Goal: Task Accomplishment & Management: Complete application form

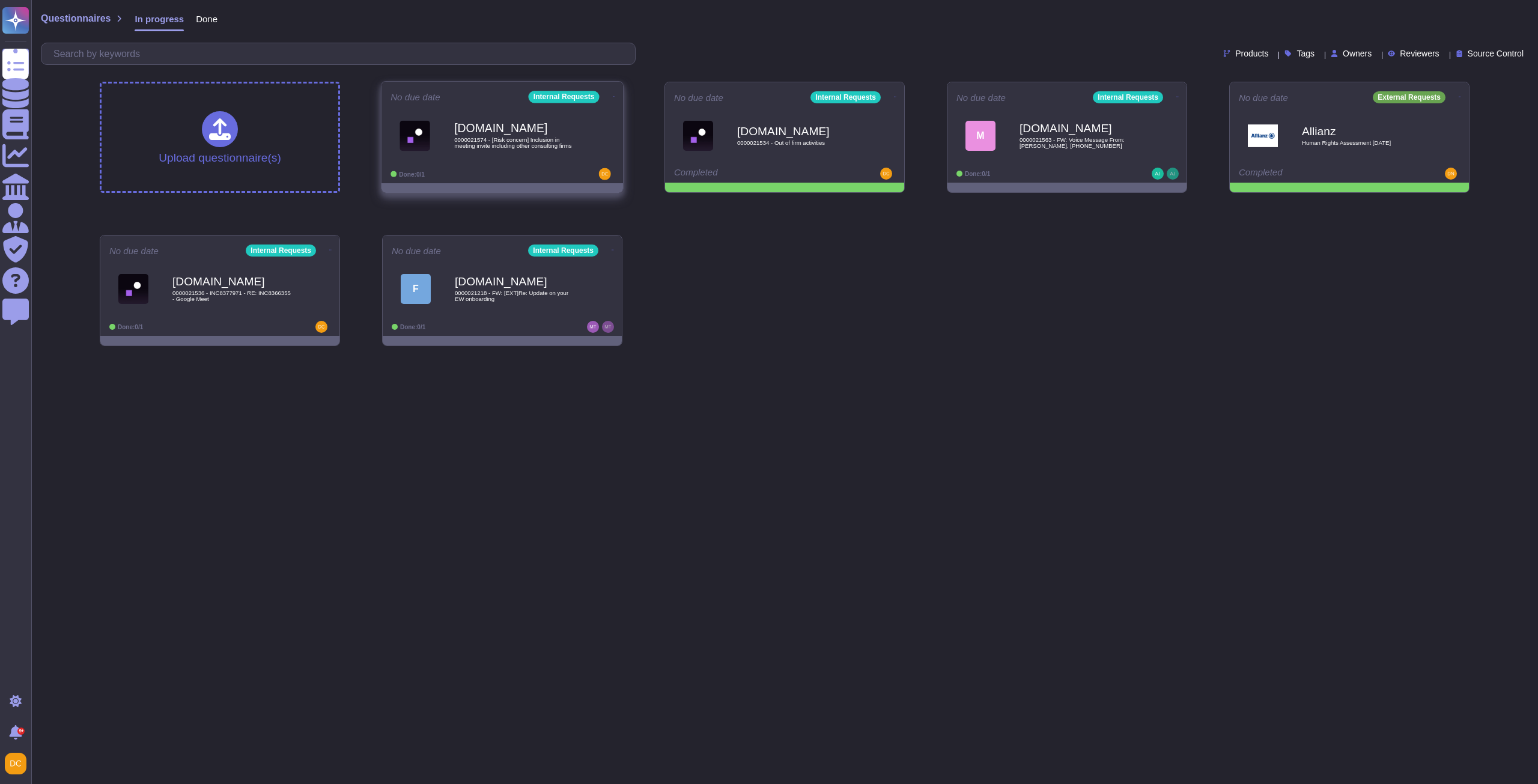
click at [580, 129] on span "[DOMAIN_NAME] 0000021574 - [Risk concern] Inclusion in meeting invite including…" at bounding box center [502, 136] width 224 height 49
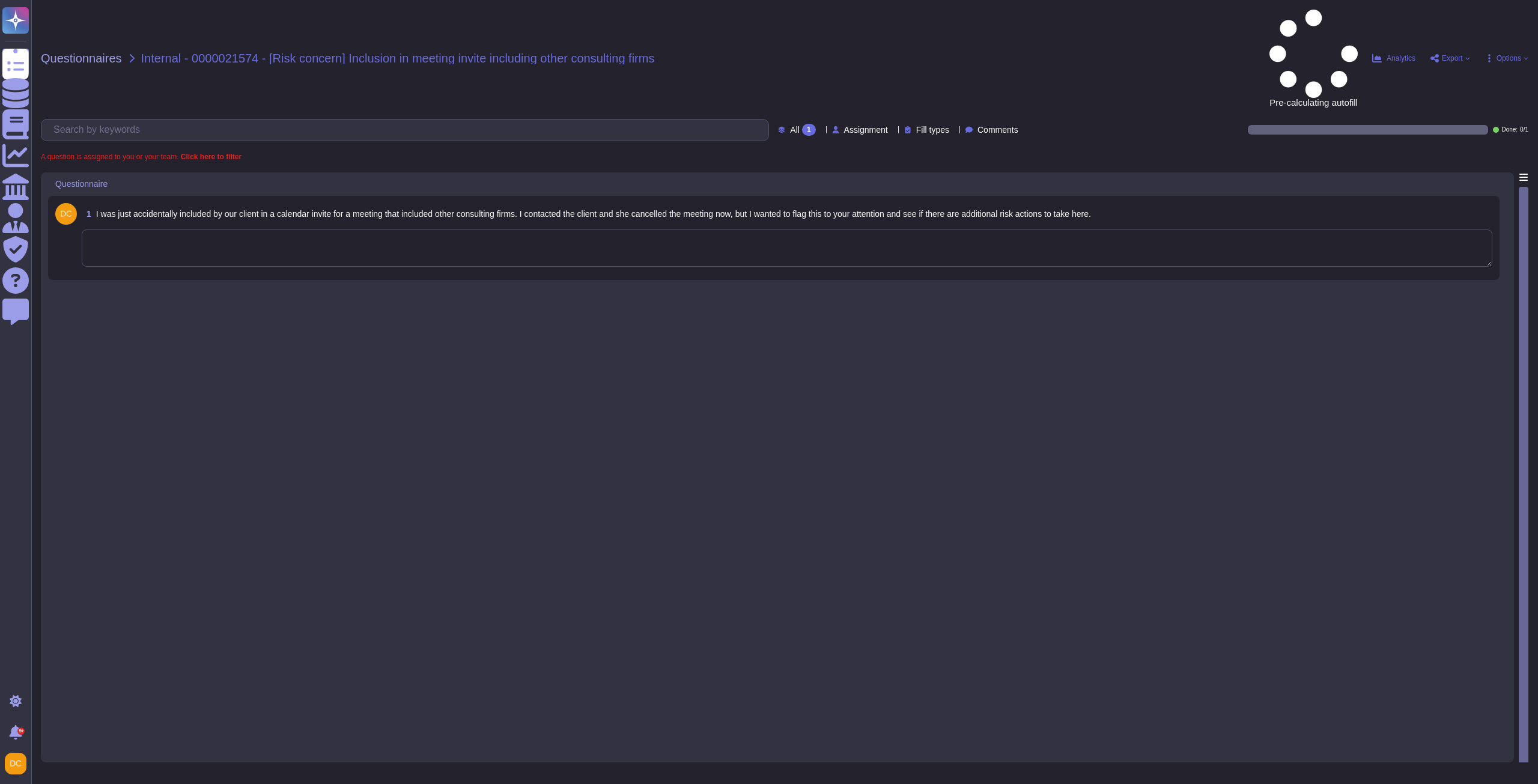
click at [192, 229] on textarea at bounding box center [787, 247] width 1410 height 37
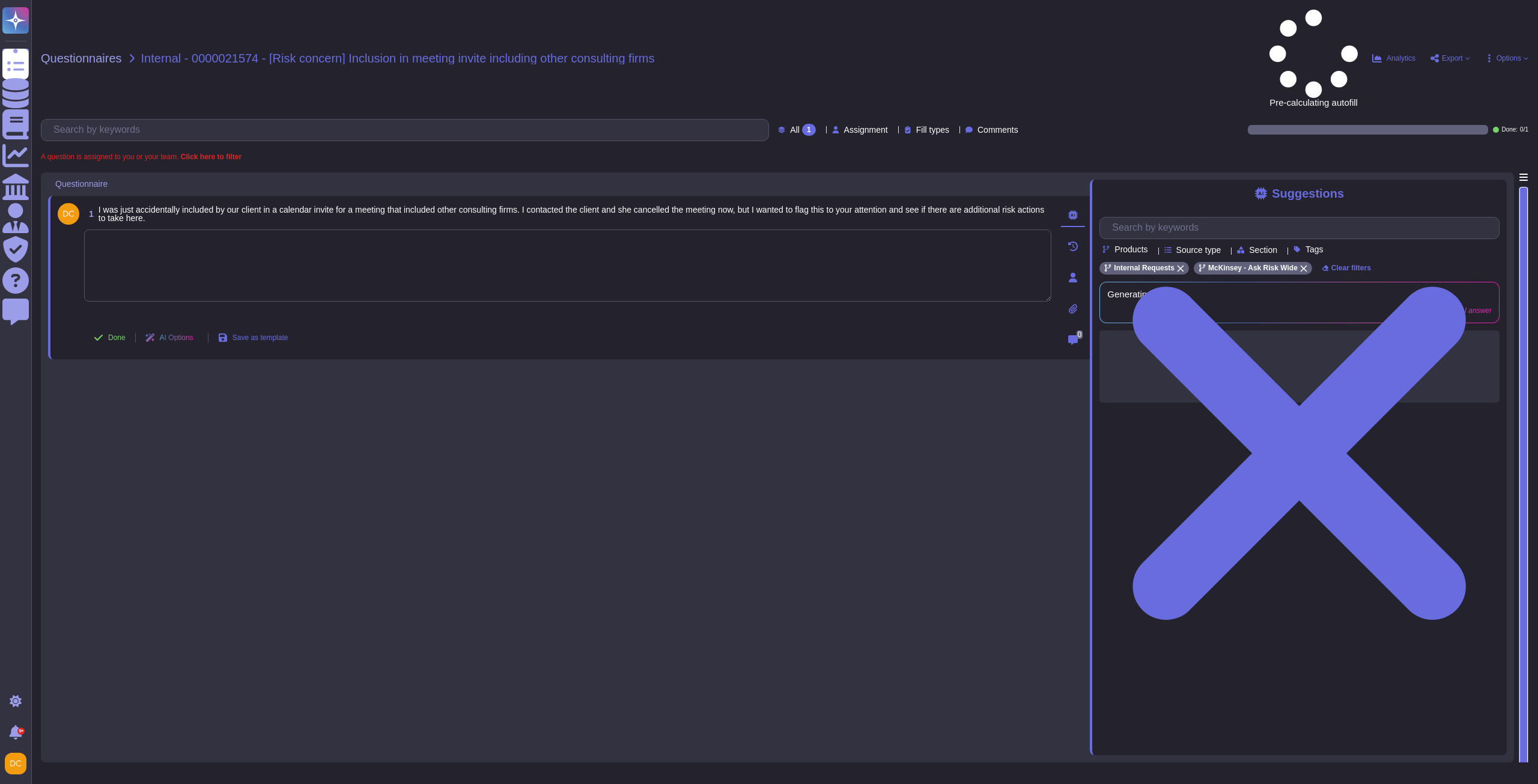
paste textarea "0000021574 - [Risk concern] Inclusion in meeting invite including other consult…"
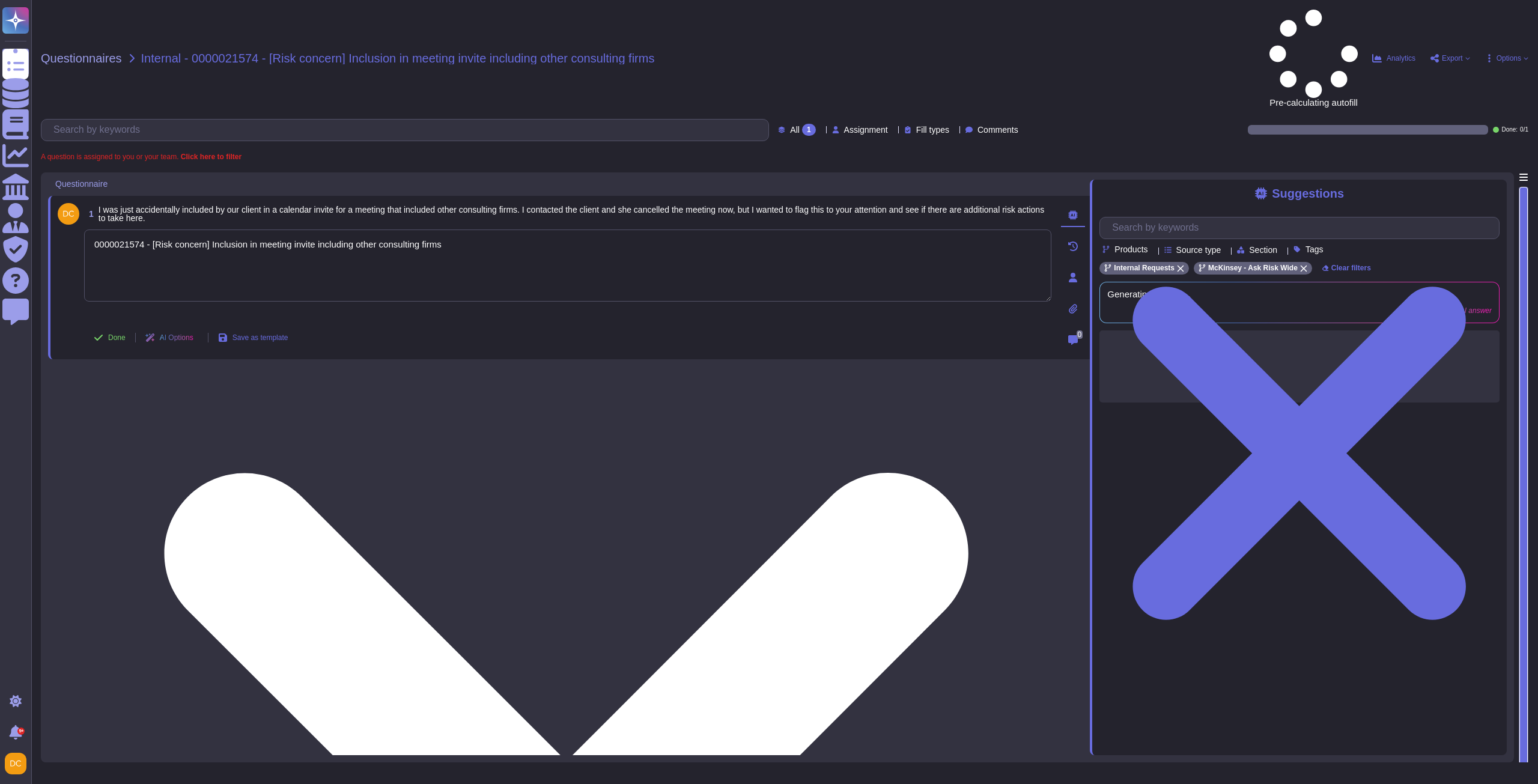
type textarea "0000021574 - [Risk concern] Inclusion in meeting invite including other consult…"
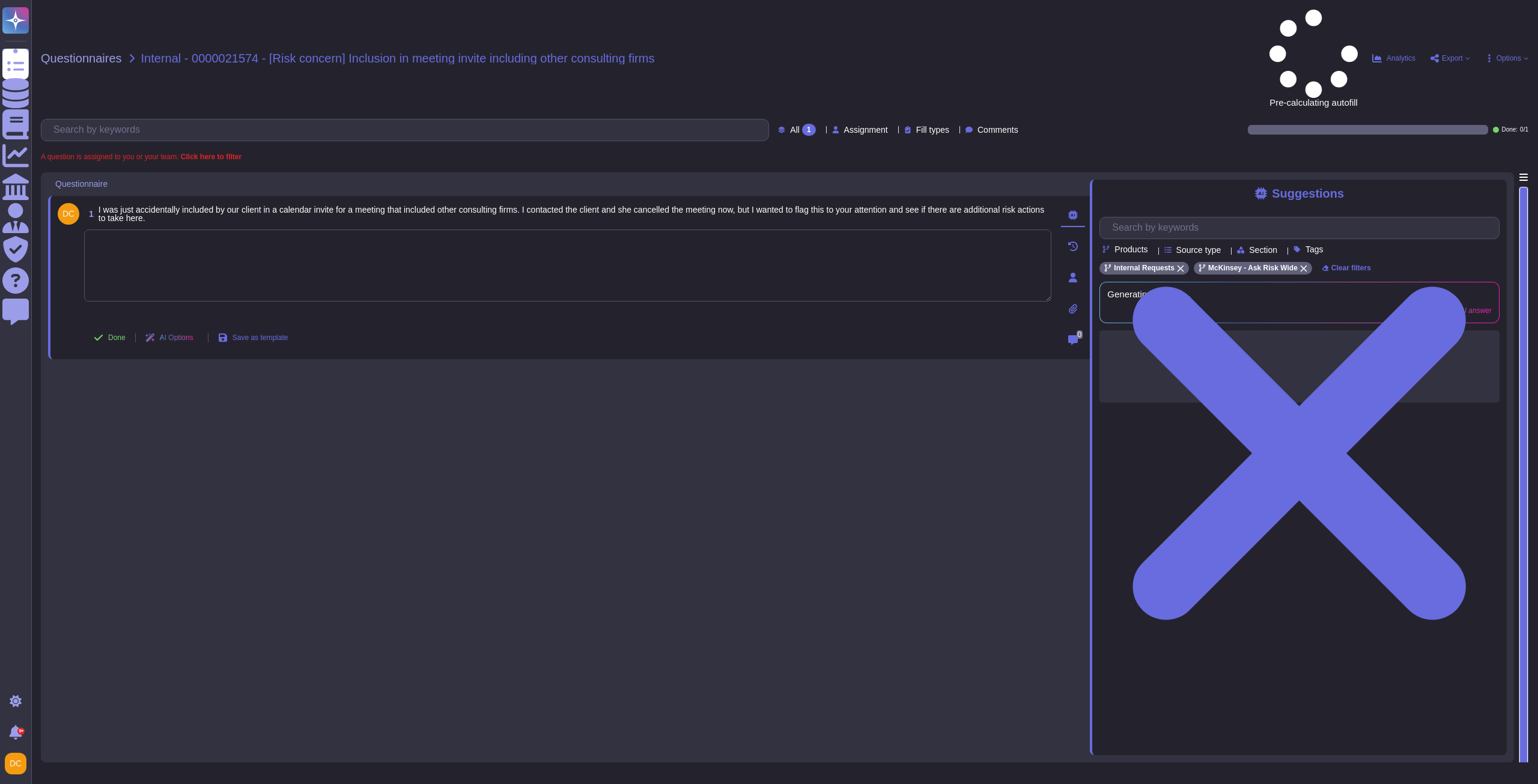
click at [622, 229] on textarea at bounding box center [567, 265] width 967 height 72
click at [1214, 373] on div "Suggestions Products Source type Section Tags Internal Requests McKinsey - Ask …" at bounding box center [1298, 467] width 417 height 576
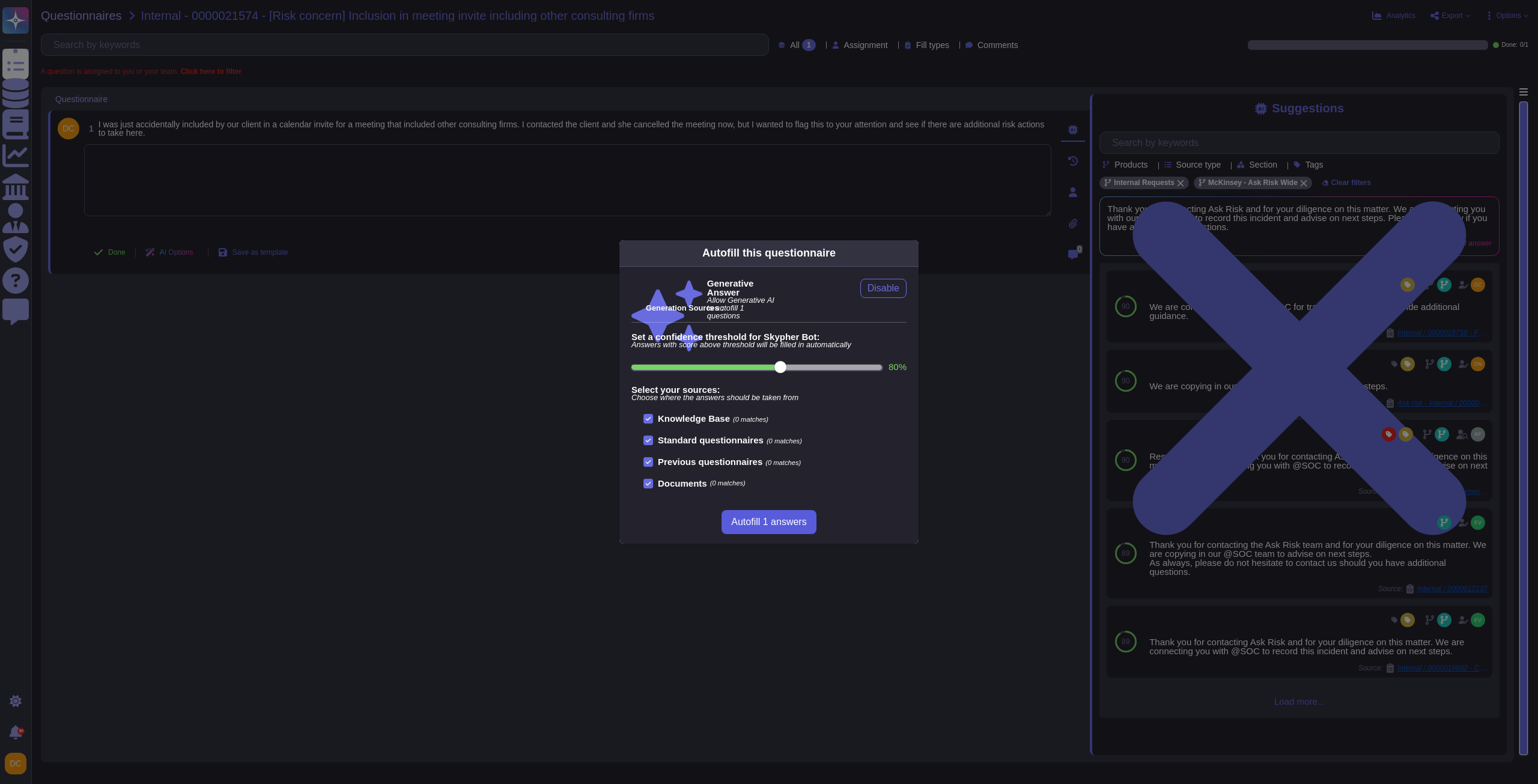
click at [785, 517] on span "Autofill 1 answers" at bounding box center [768, 521] width 75 height 10
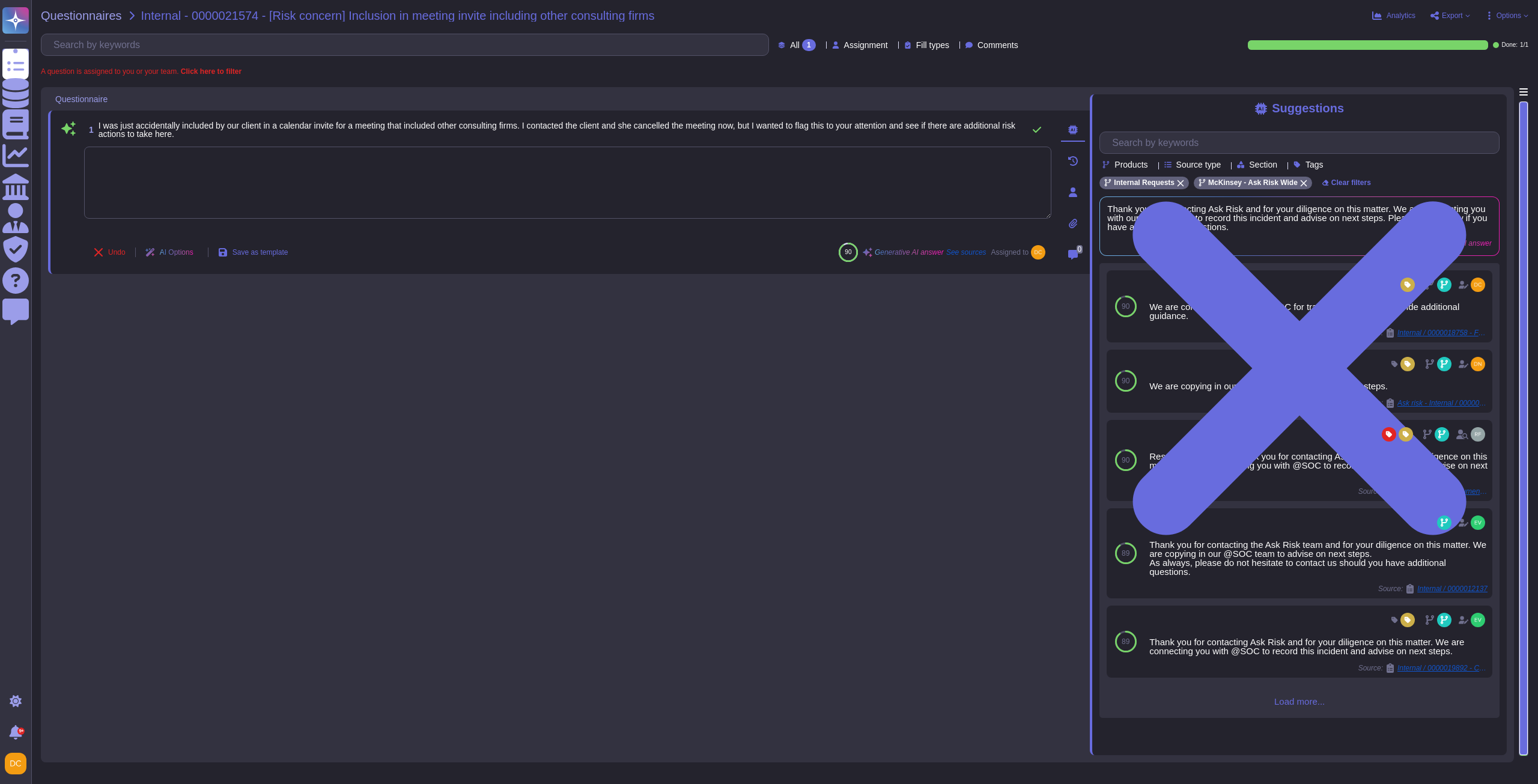
type textarea "Thank you for contacting Ask Risk and for your diligence on this matter. We are…"
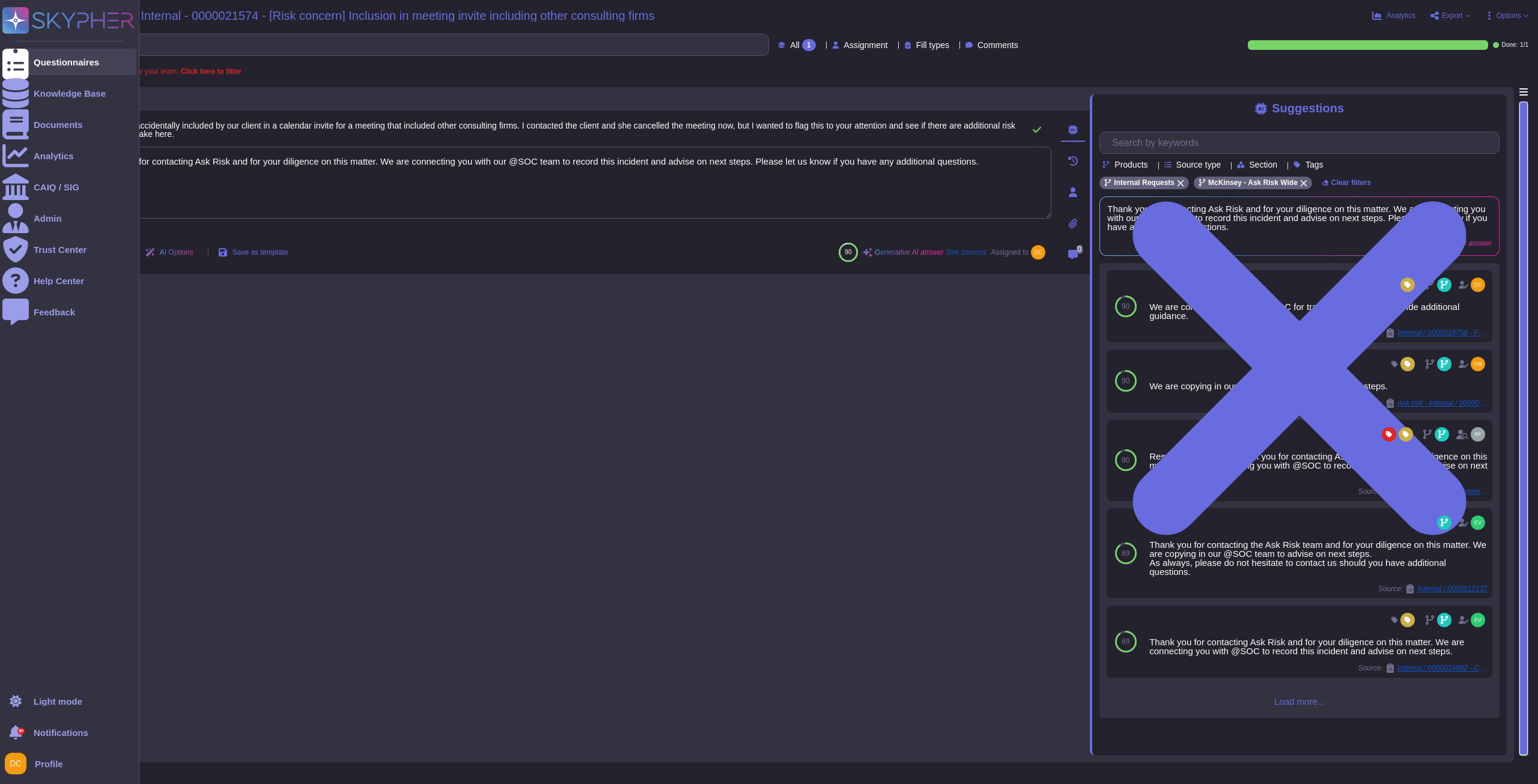
click at [24, 57] on div at bounding box center [15, 62] width 27 height 27
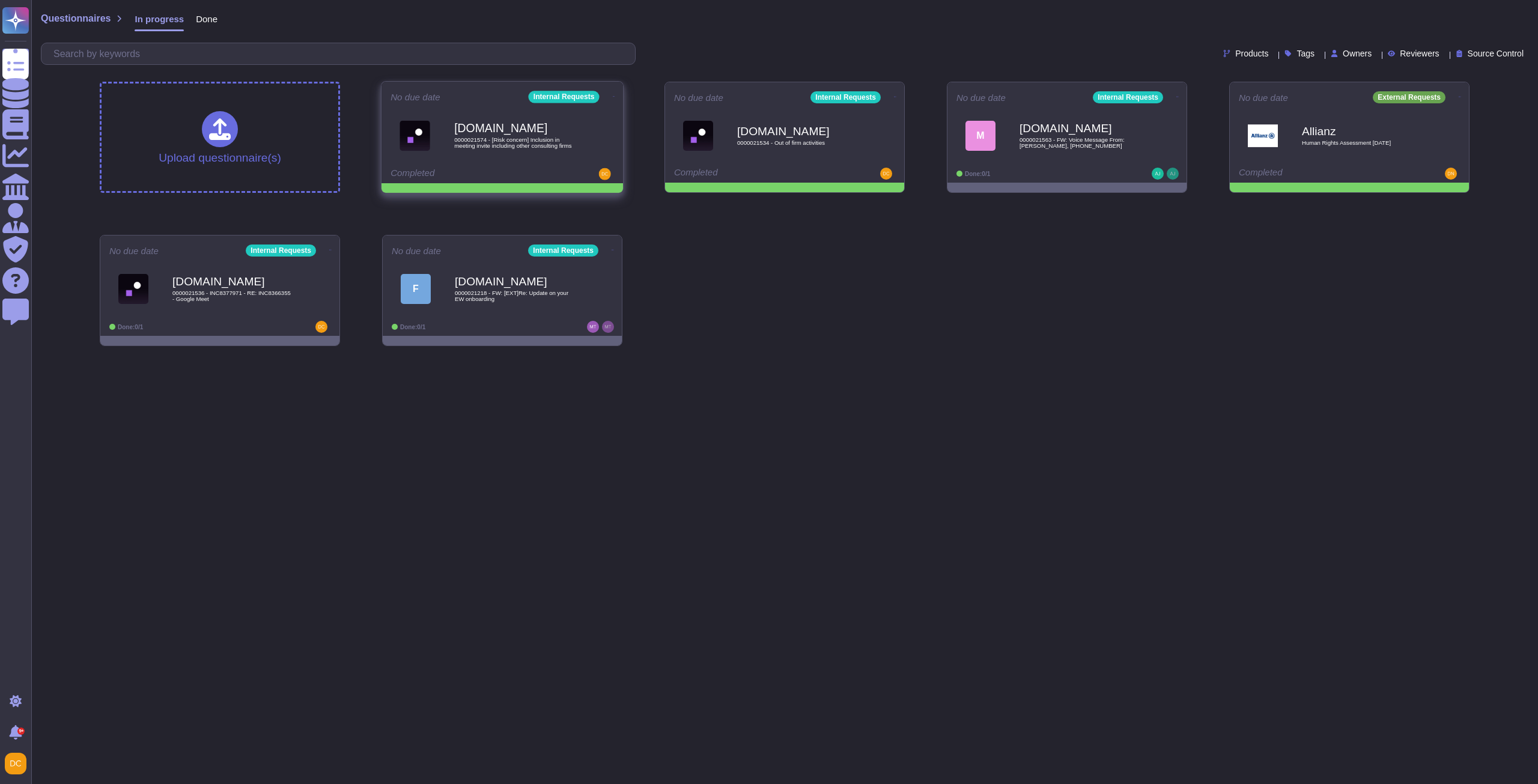
click at [614, 92] on div "No due date Internal Requests [DOMAIN_NAME] 0000021574 - [Risk concern] Inclusi…" at bounding box center [502, 132] width 241 height 102
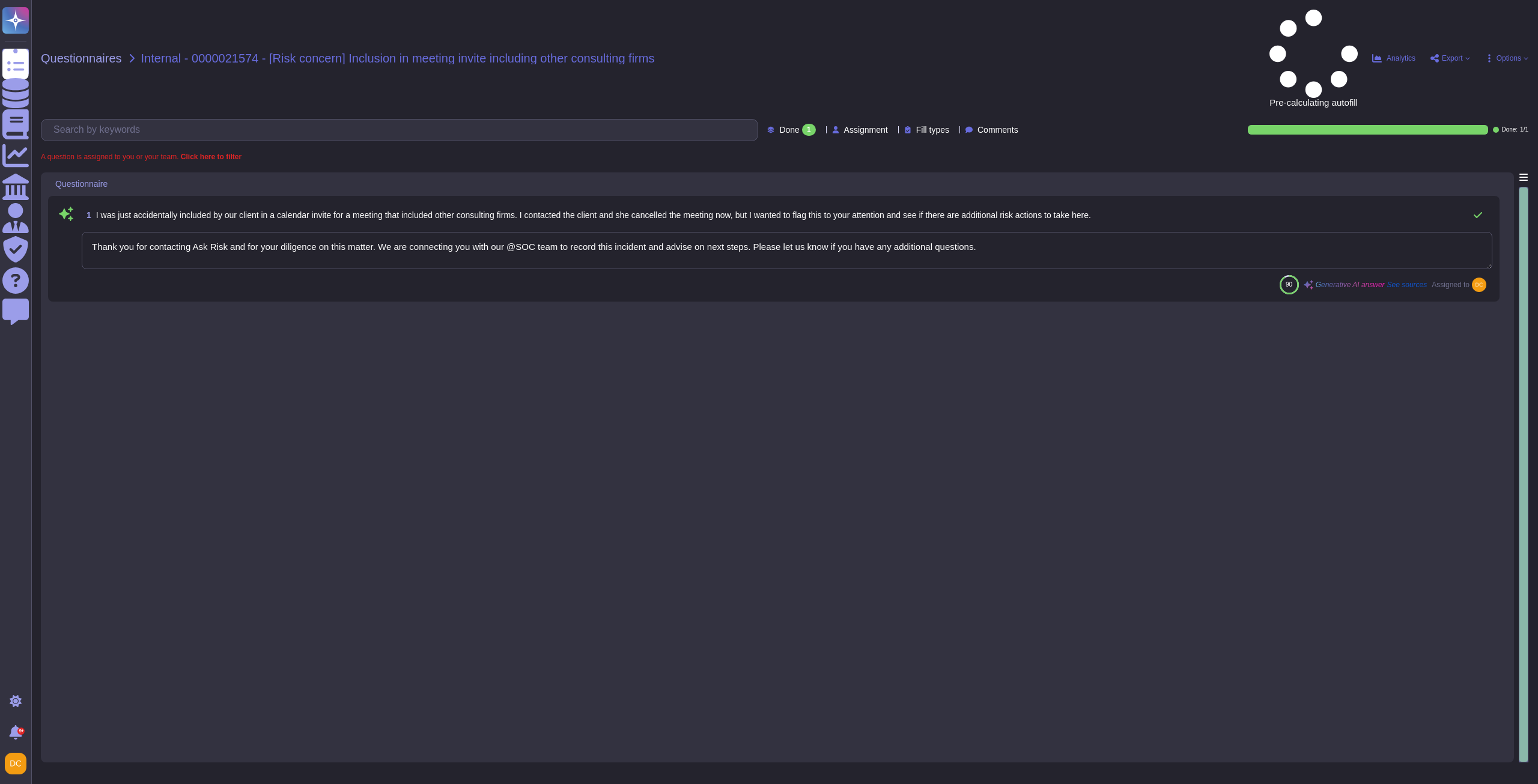
type textarea "Thank you for contacting Ask Risk and for your diligence on this matter. We are…"
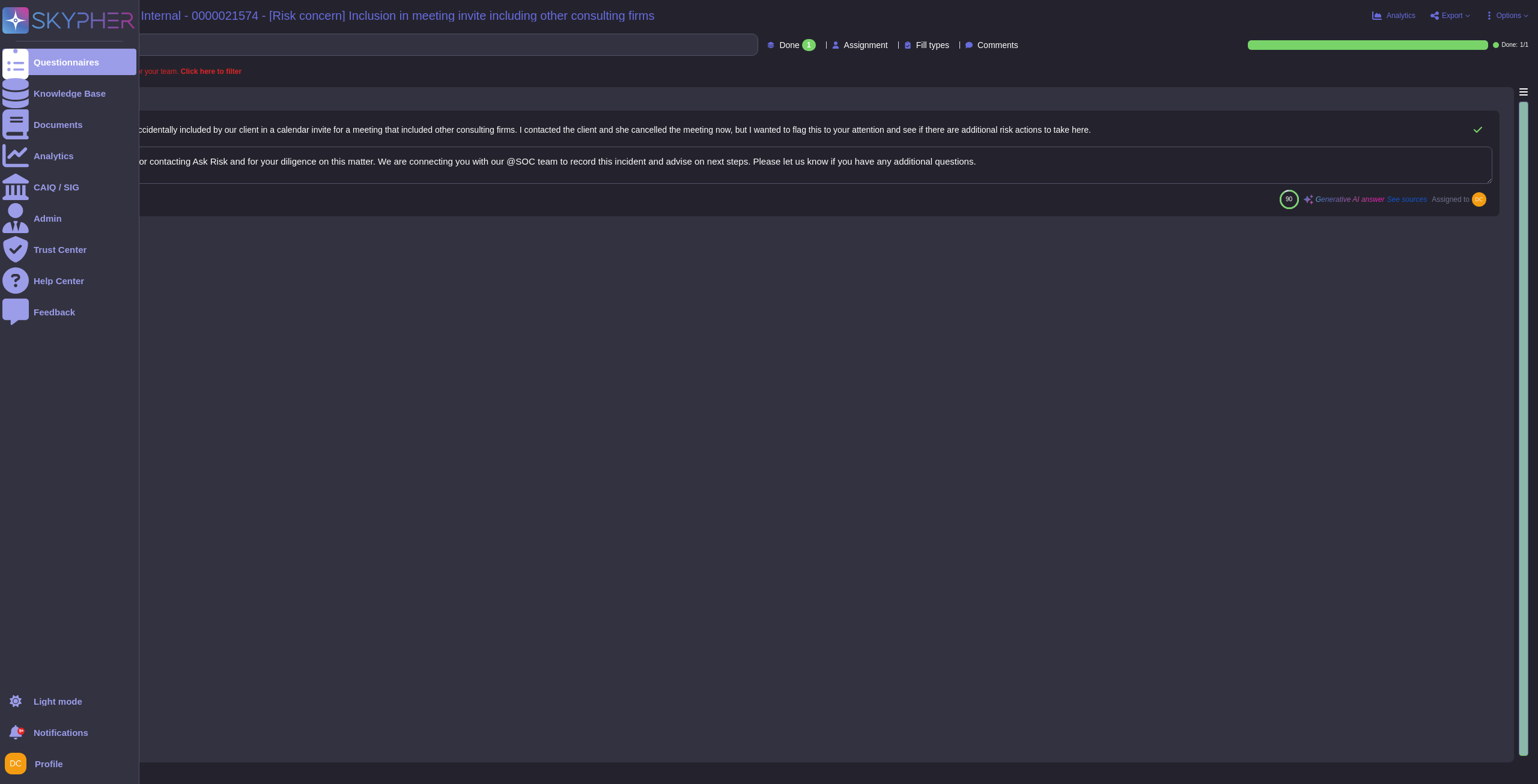
click at [11, 47] on div "Questionnaires Knowledge Base Documents Analytics CAIQ / SIG Admin Trust Center…" at bounding box center [69, 344] width 134 height 673
click at [18, 50] on div at bounding box center [15, 62] width 27 height 27
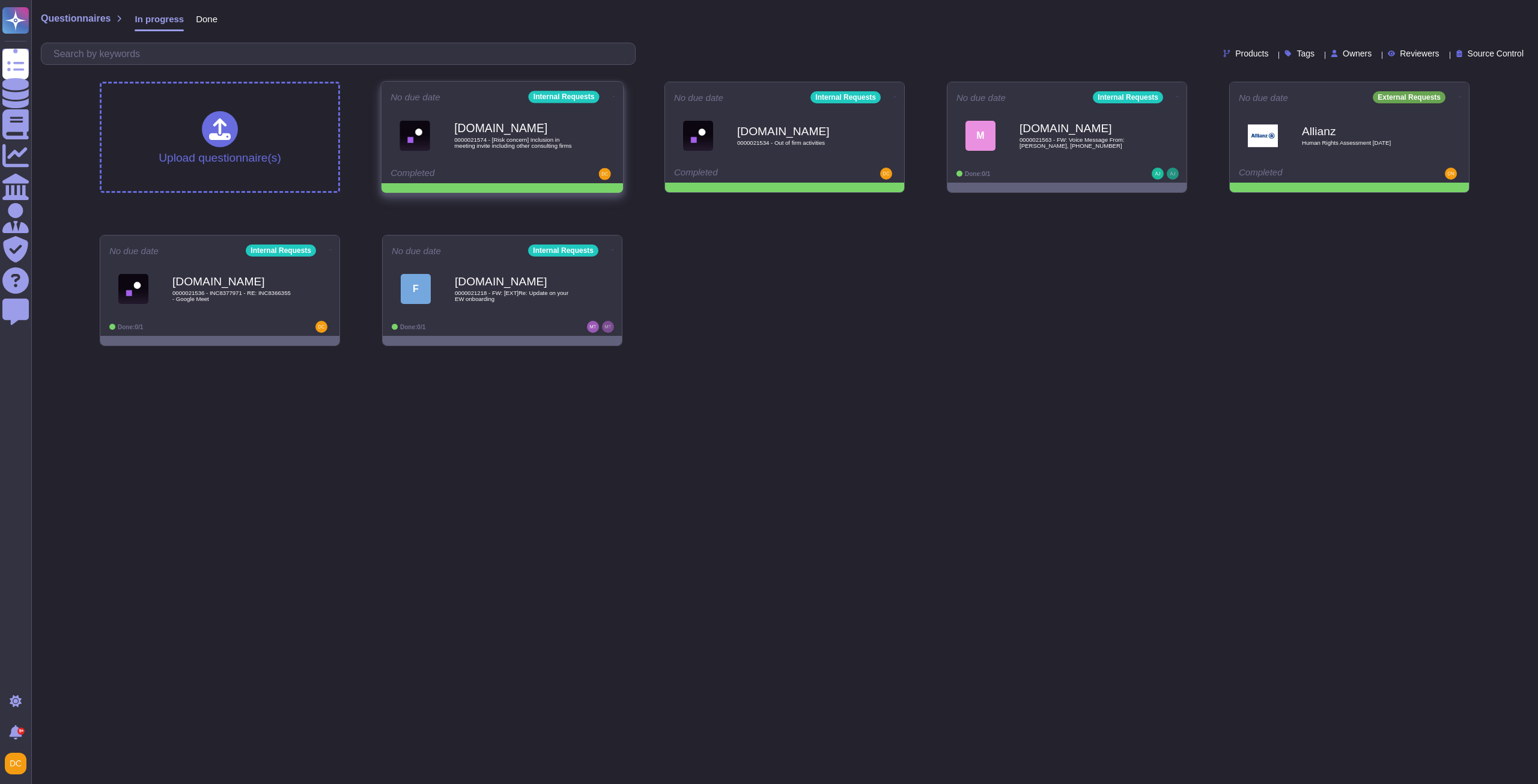
click at [612, 95] on icon at bounding box center [613, 96] width 2 height 3
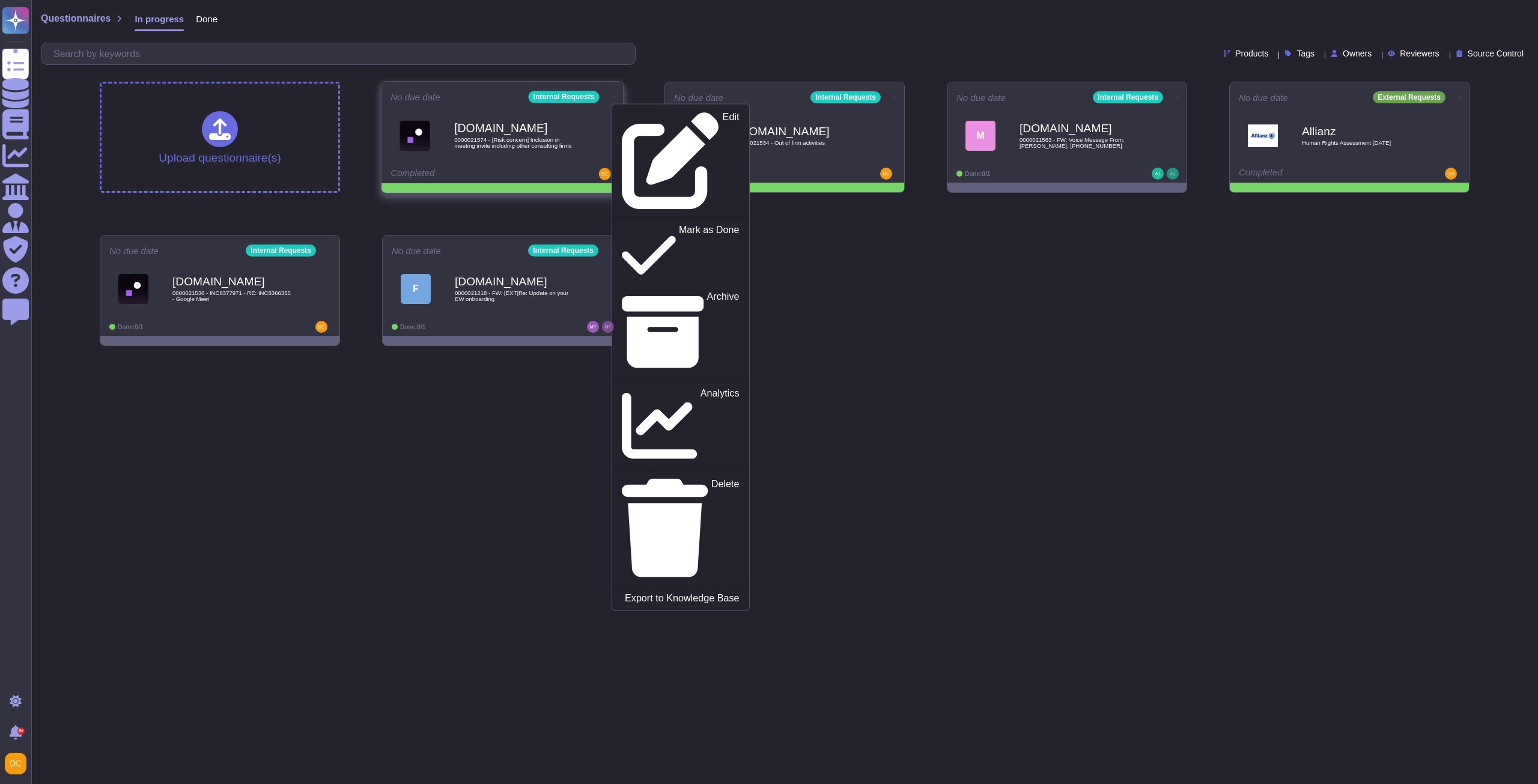
click at [638, 131] on div "Edit Mark as Done Archive Analytics Delete Export to Knowledge Base" at bounding box center [680, 357] width 138 height 507
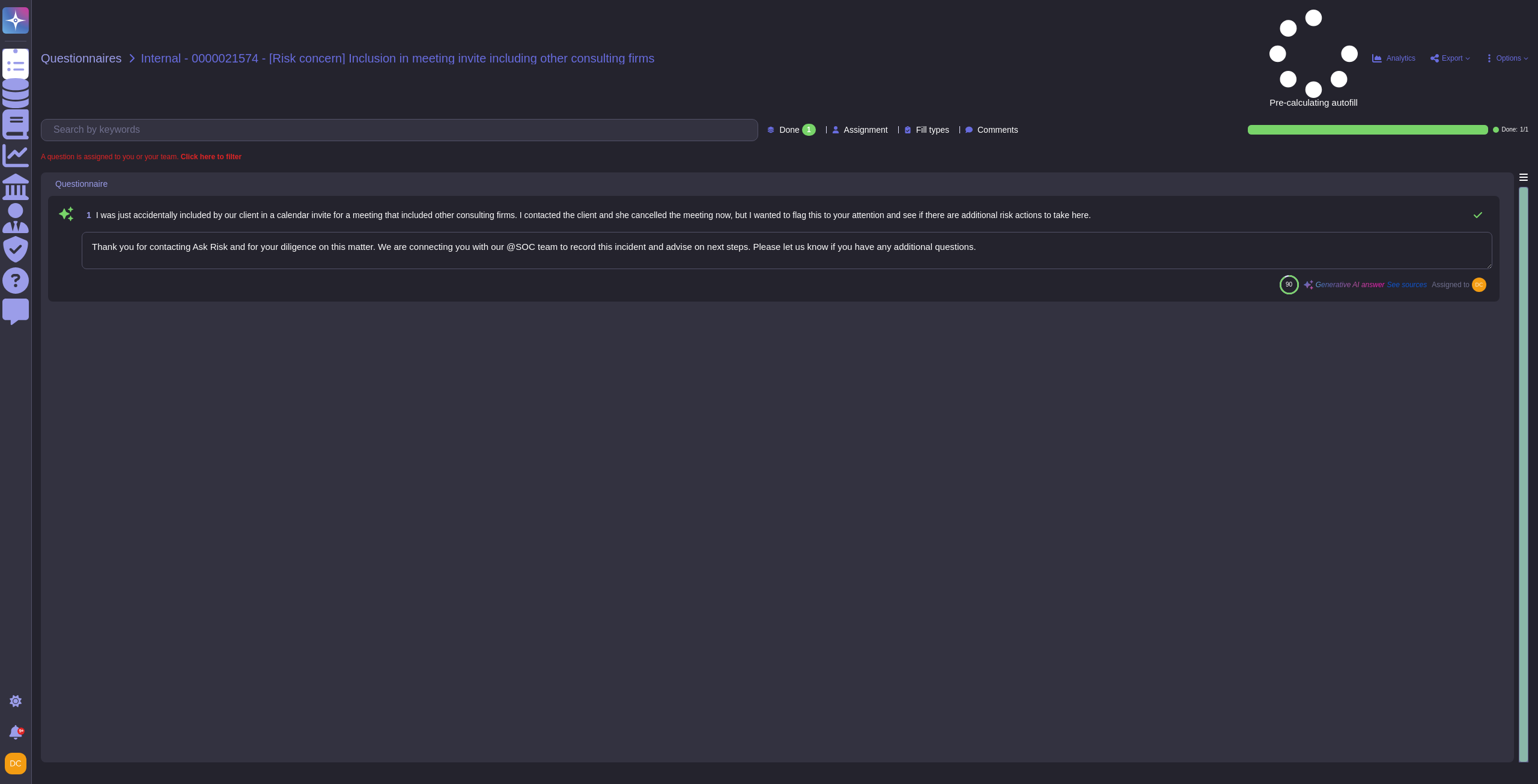
type textarea "Thank you for contacting Ask Risk and for your diligence on this matter. We are…"
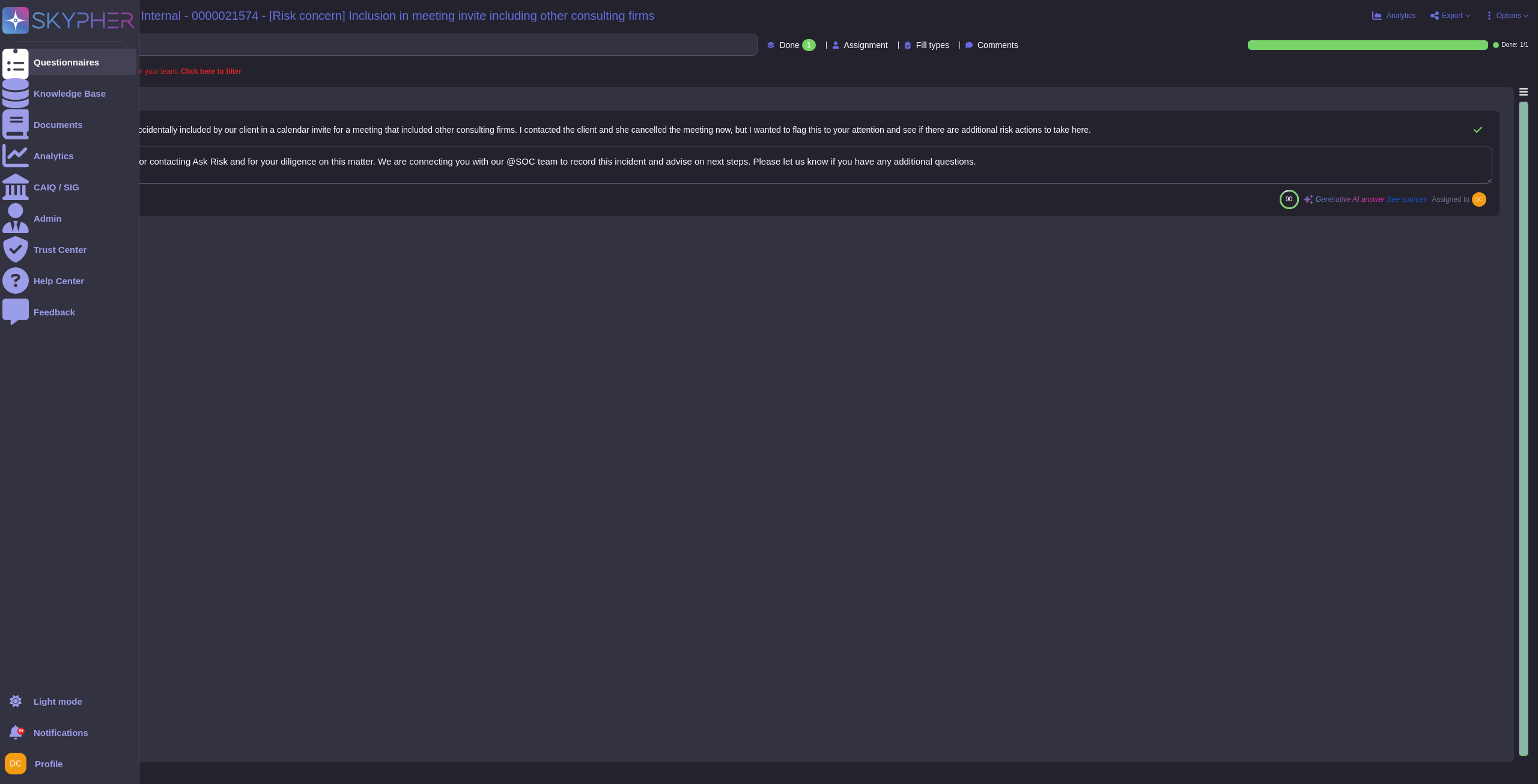
click at [28, 55] on div at bounding box center [15, 62] width 27 height 27
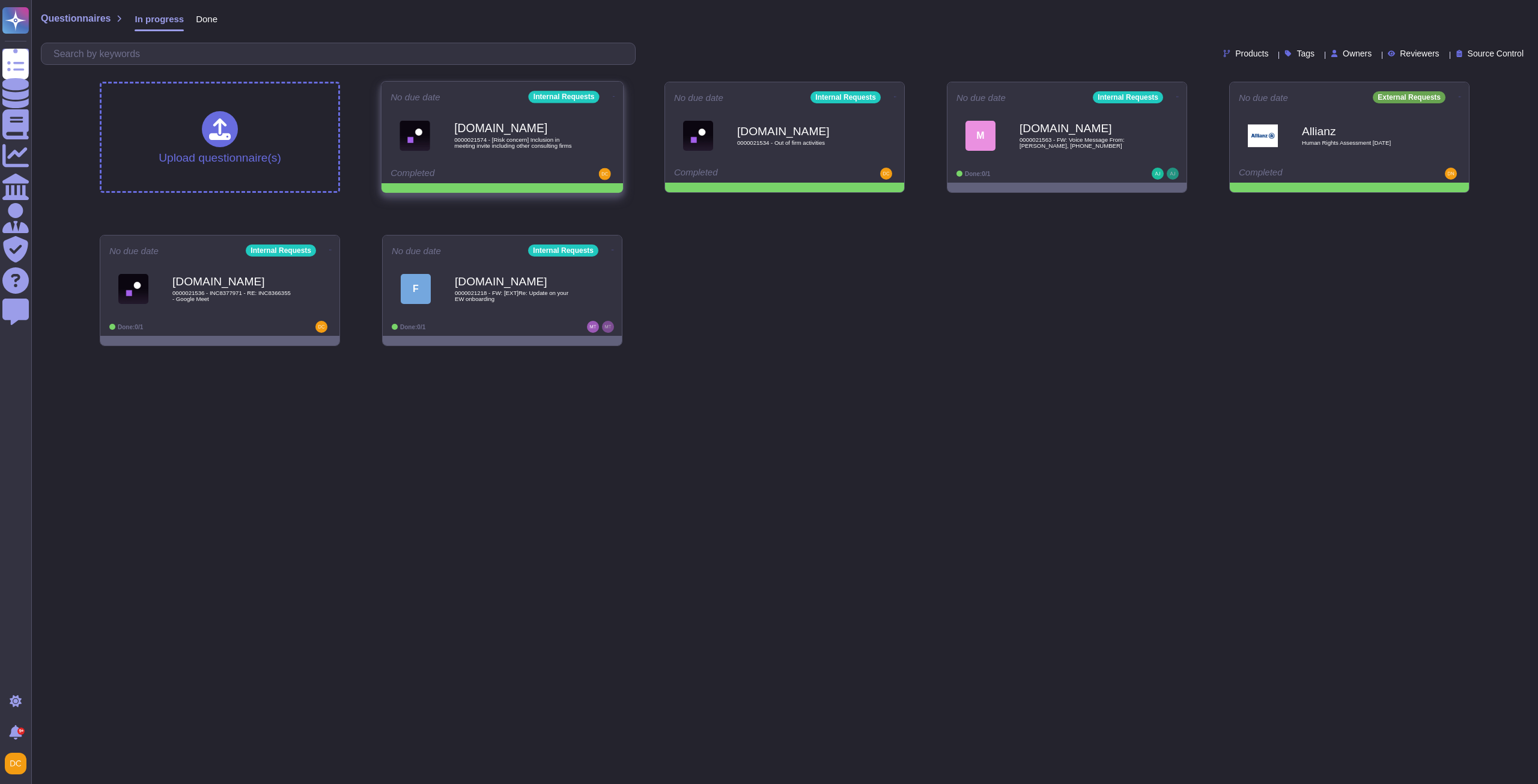
click at [612, 95] on icon at bounding box center [613, 96] width 2 height 3
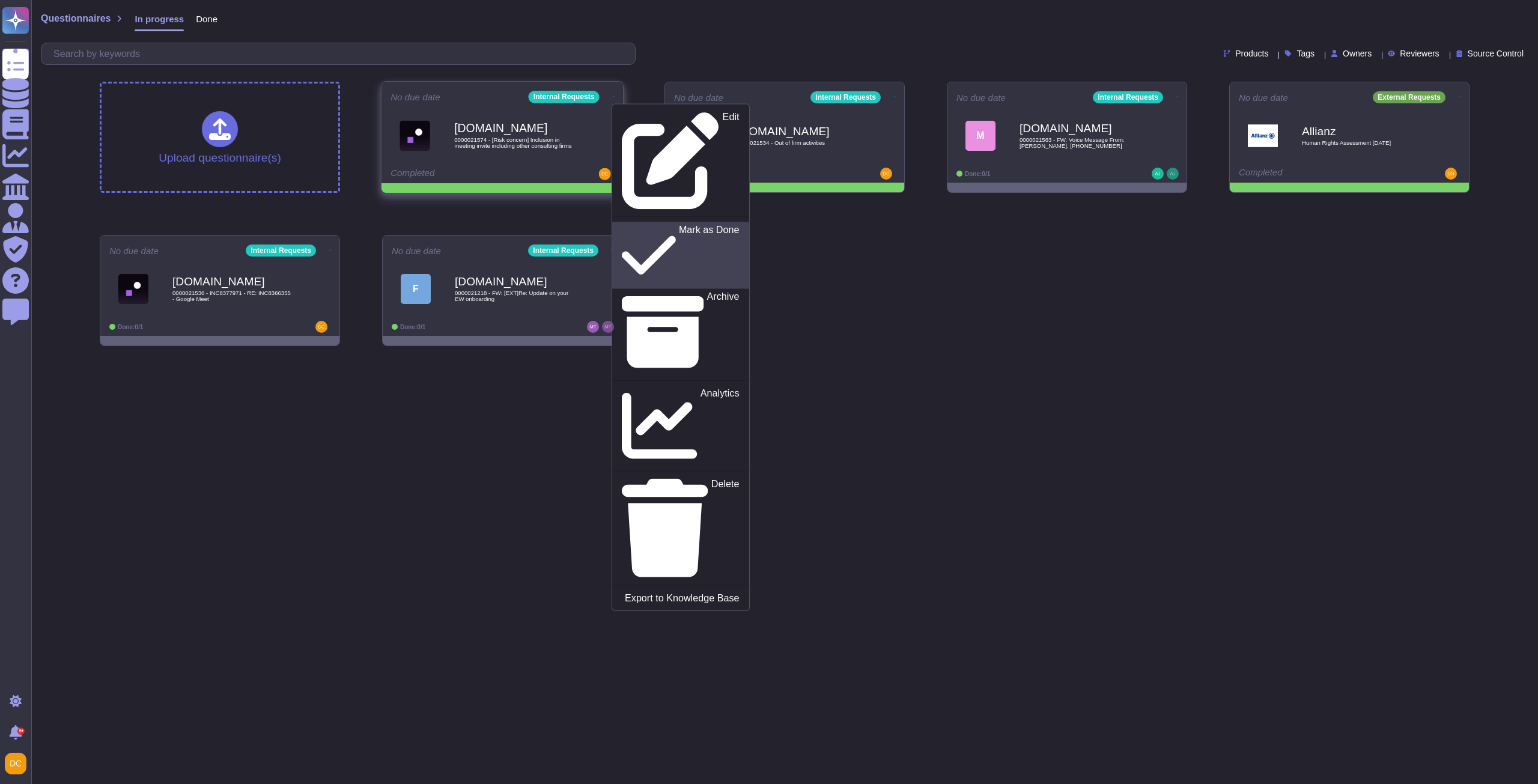
click at [679, 224] on p "Mark as Done" at bounding box center [709, 255] width 60 height 61
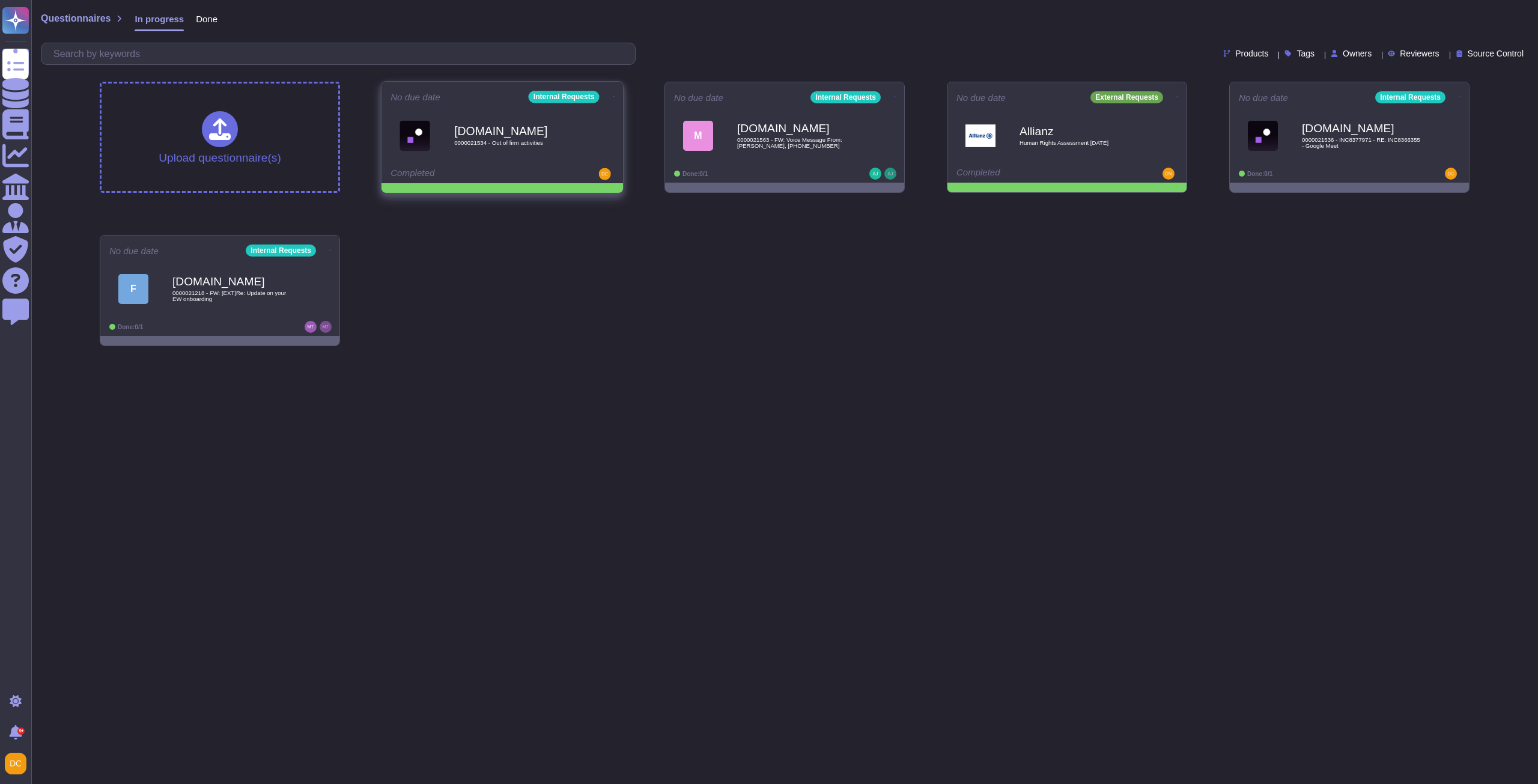
click at [612, 95] on icon at bounding box center [613, 96] width 2 height 3
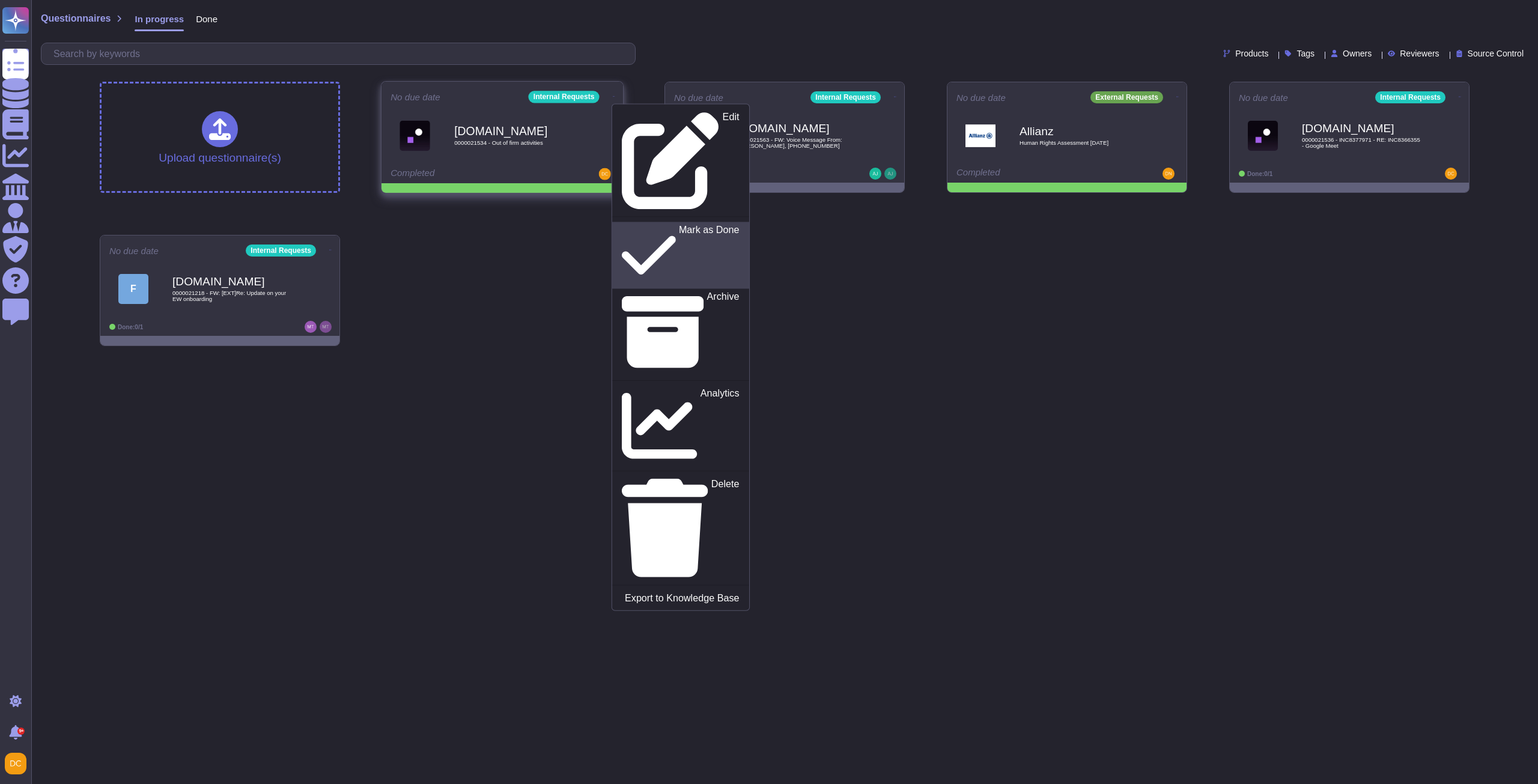
click at [687, 224] on div "Mark as Done" at bounding box center [680, 254] width 117 height 62
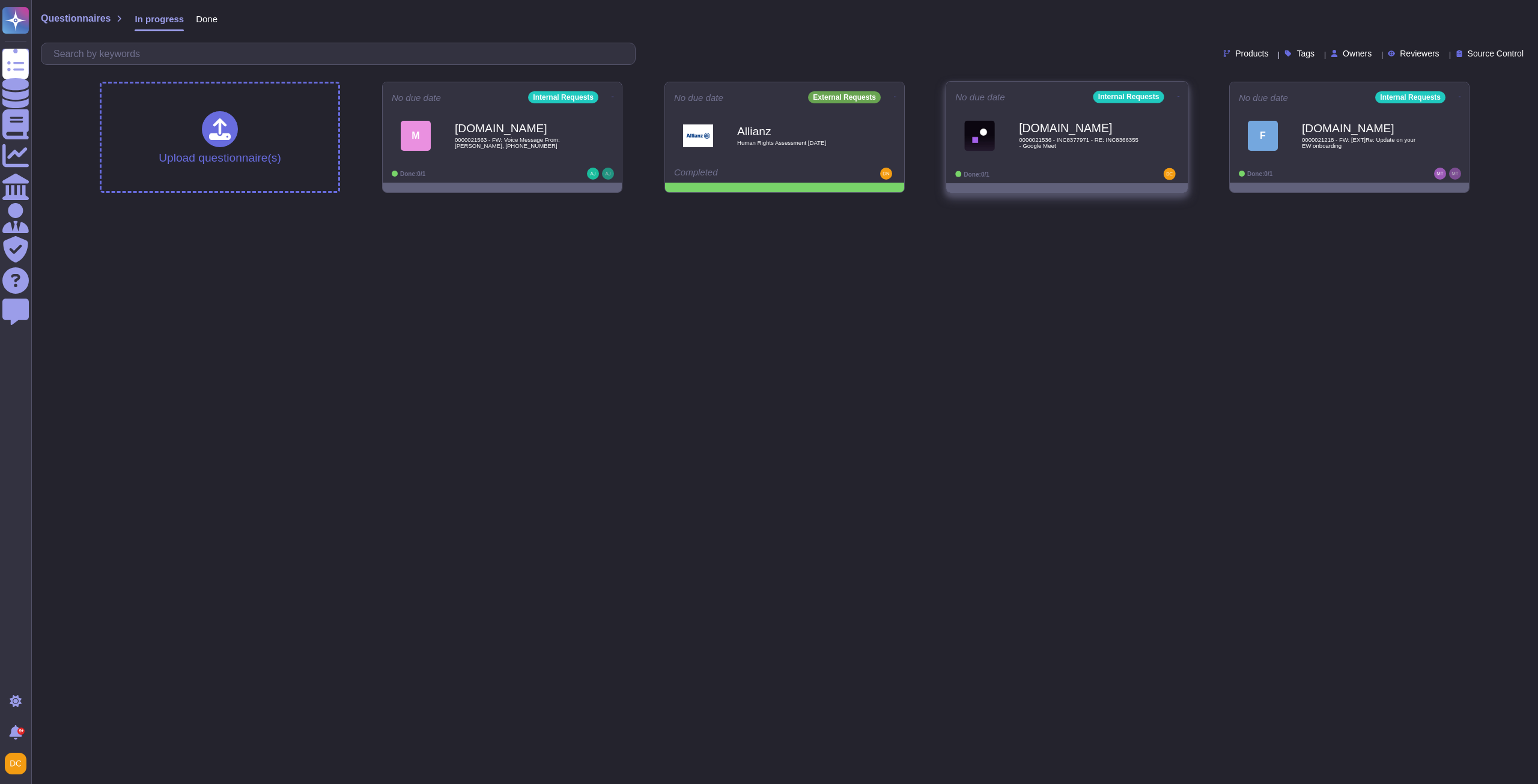
click at [1053, 174] on div "Done: 0/1" at bounding box center [1029, 174] width 149 height 12
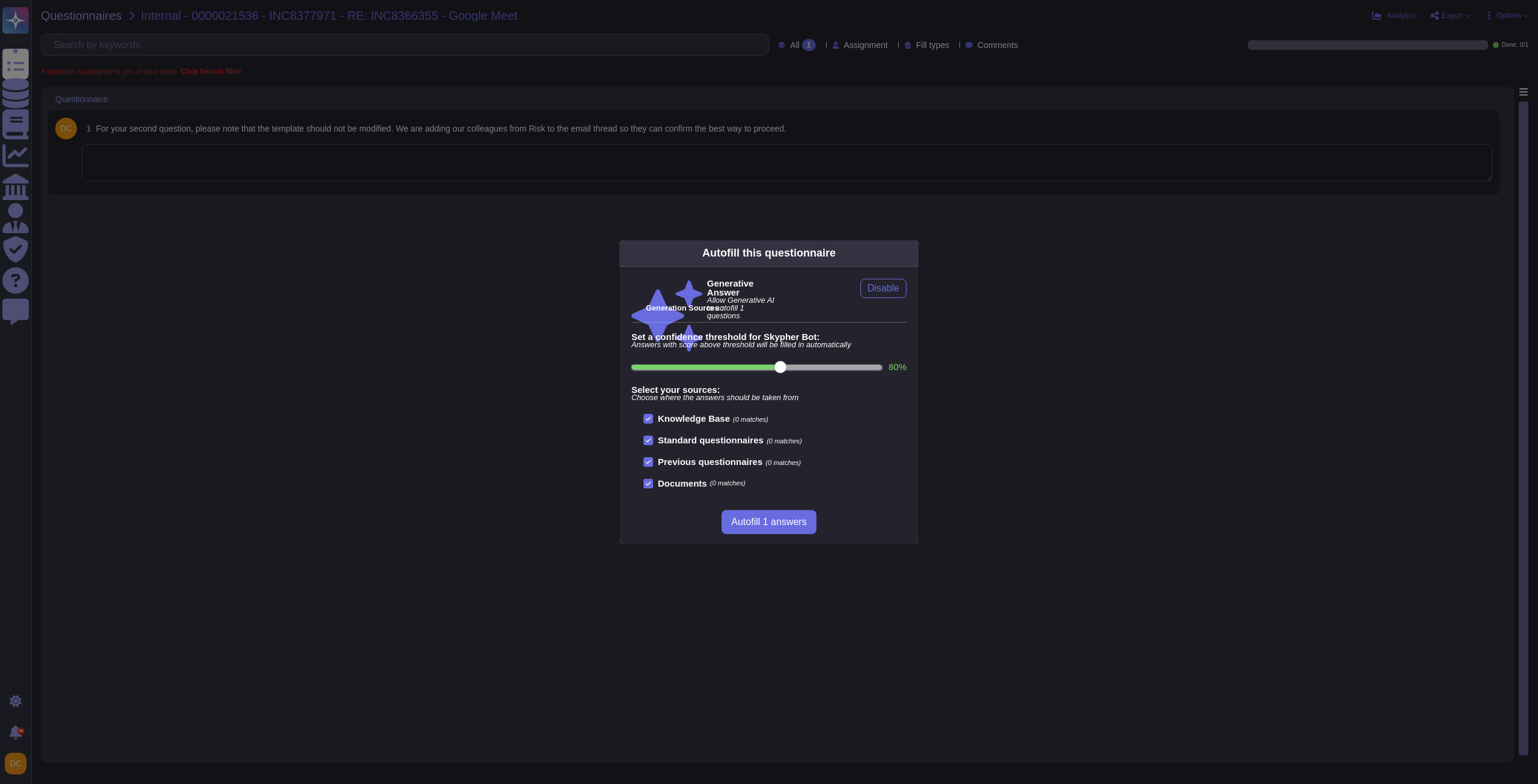
click at [393, 154] on div "Autofill this questionnaire Generative Answer Allow Generative AI to autofill 1…" at bounding box center [769, 392] width 1538 height 784
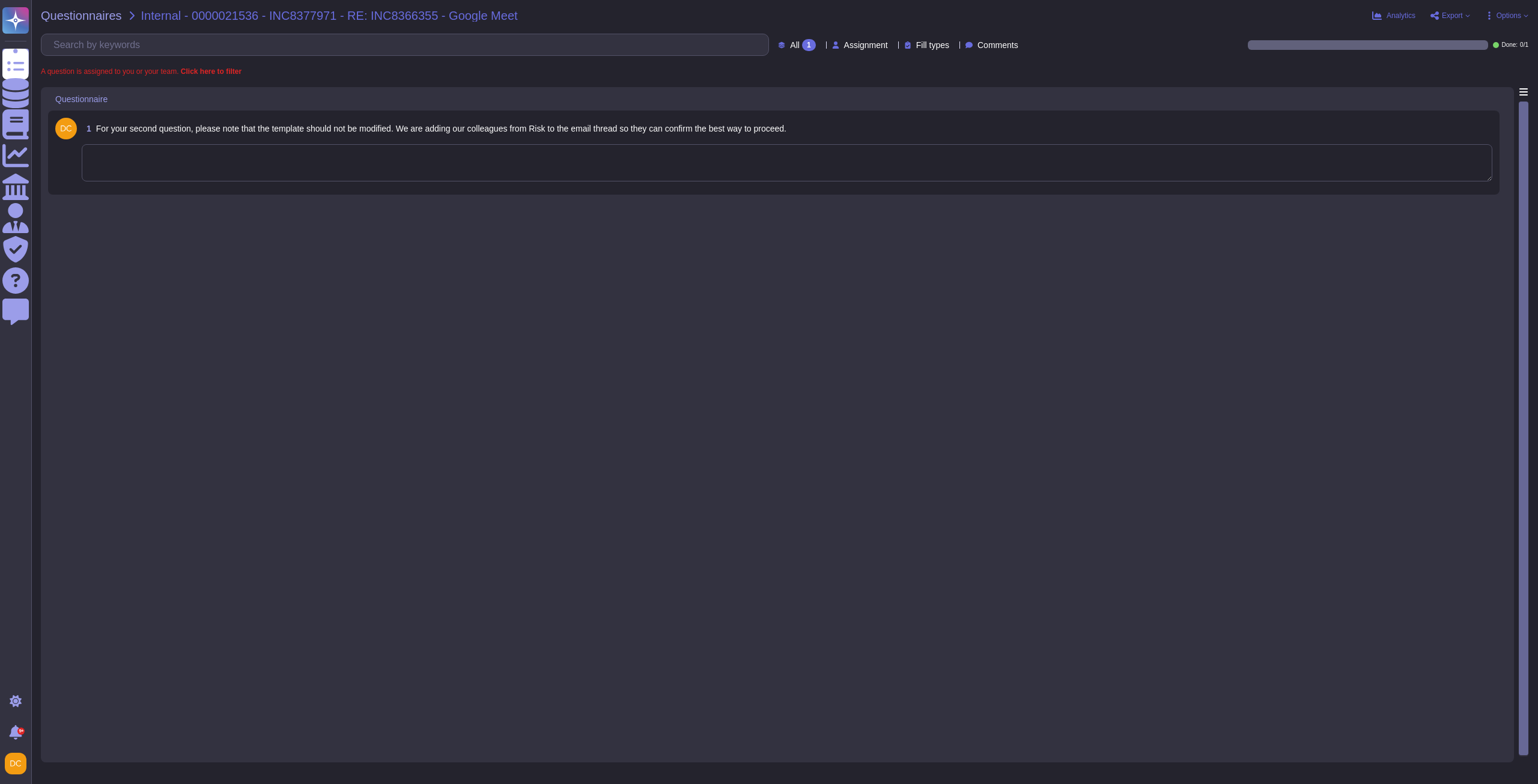
click at [180, 168] on textarea at bounding box center [787, 163] width 1410 height 37
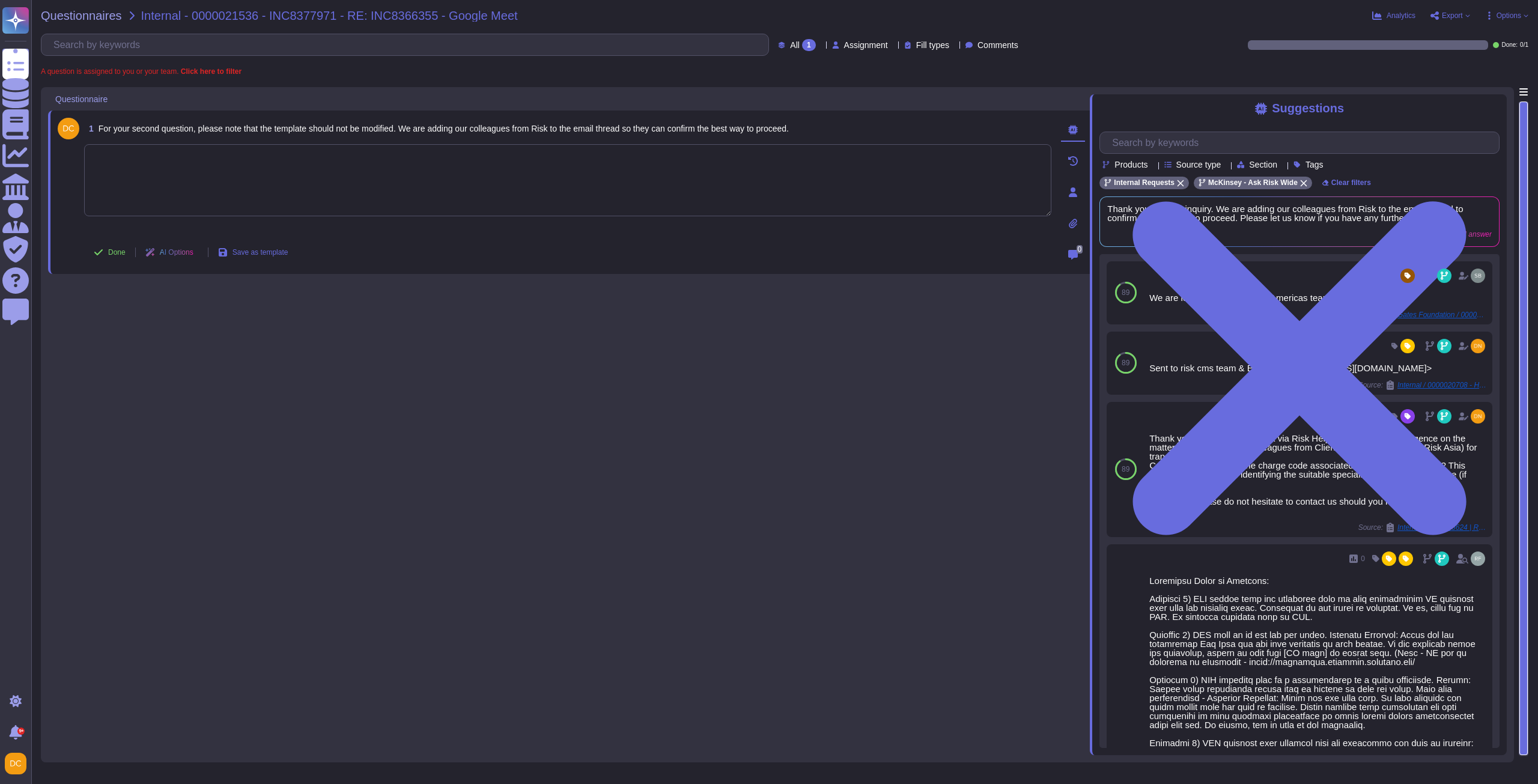
click at [226, 125] on span "For your second question, please note that the template should not be modified.…" at bounding box center [444, 128] width 690 height 10
click at [215, 18] on span "Internal - 0000021536 - INC8377971 - RE: INC8366355 - Google Meet" at bounding box center [329, 16] width 376 height 12
copy span "0000021536"
click at [244, 169] on textarea at bounding box center [567, 180] width 967 height 72
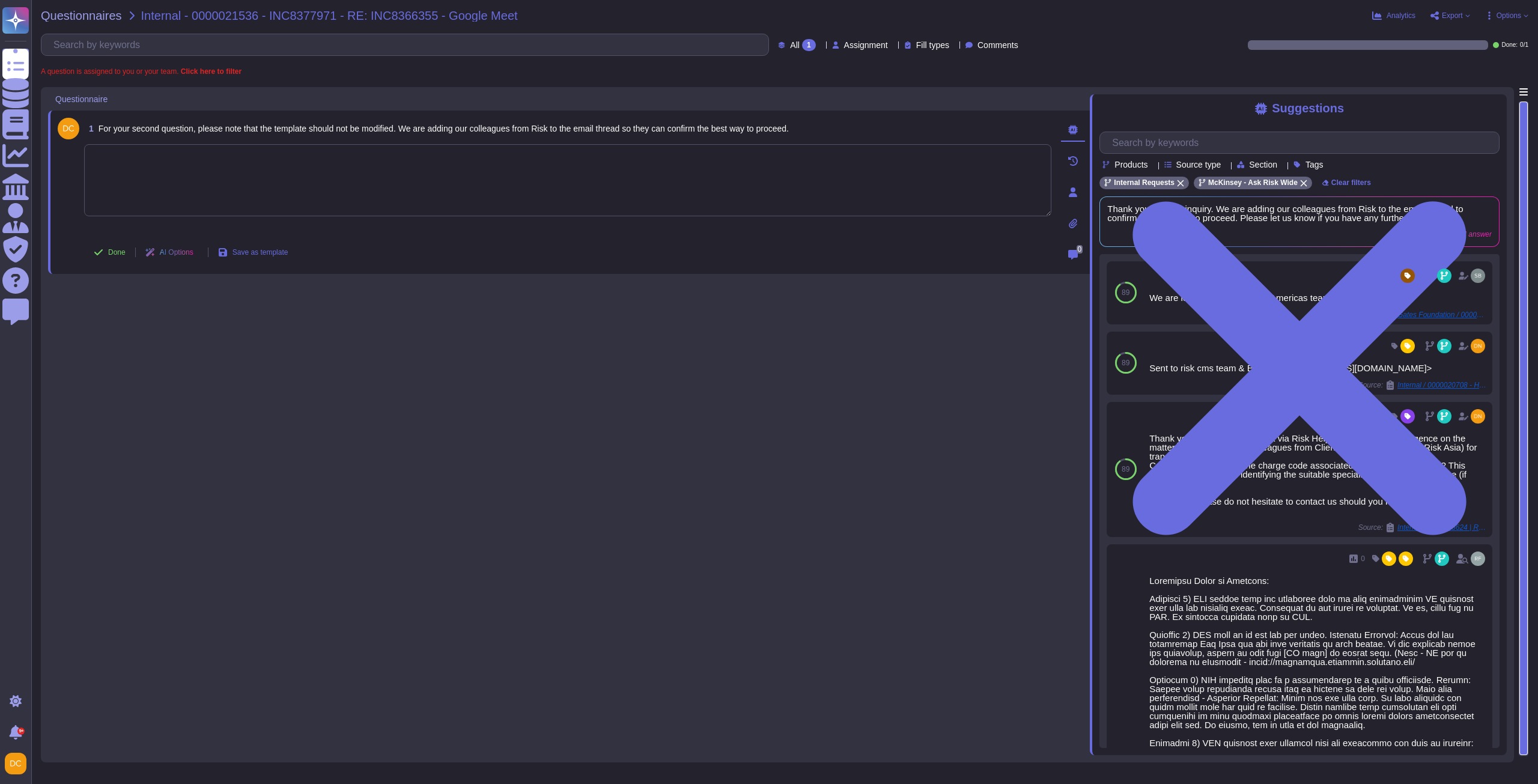
paste textarea "Please note that the client waiver transfers the responsibility of the security…"
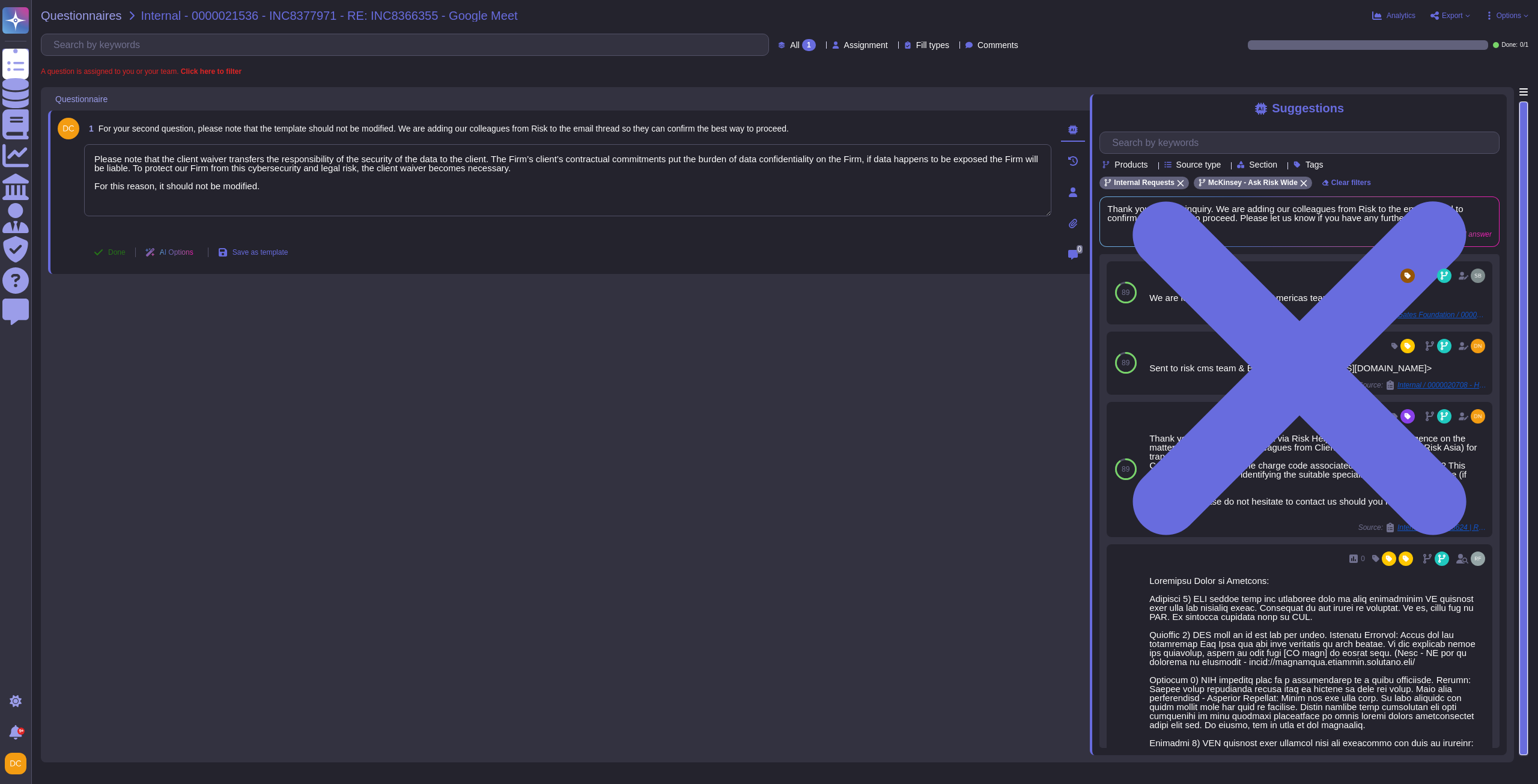
type textarea "Please note that the client waiver transfers the responsibility of the security…"
click at [117, 252] on span "Done" at bounding box center [117, 252] width 18 height 7
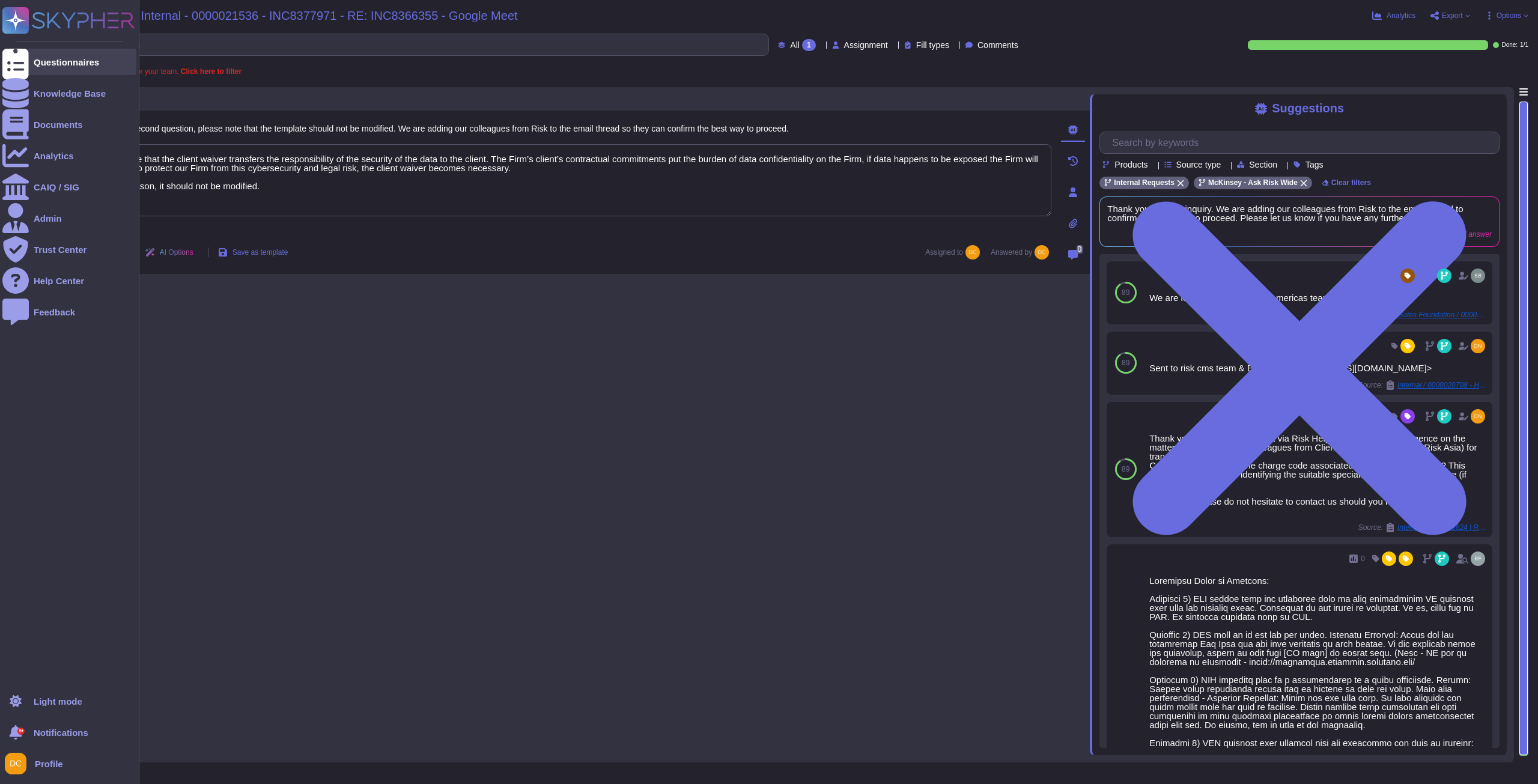
click at [25, 50] on div at bounding box center [15, 62] width 27 height 27
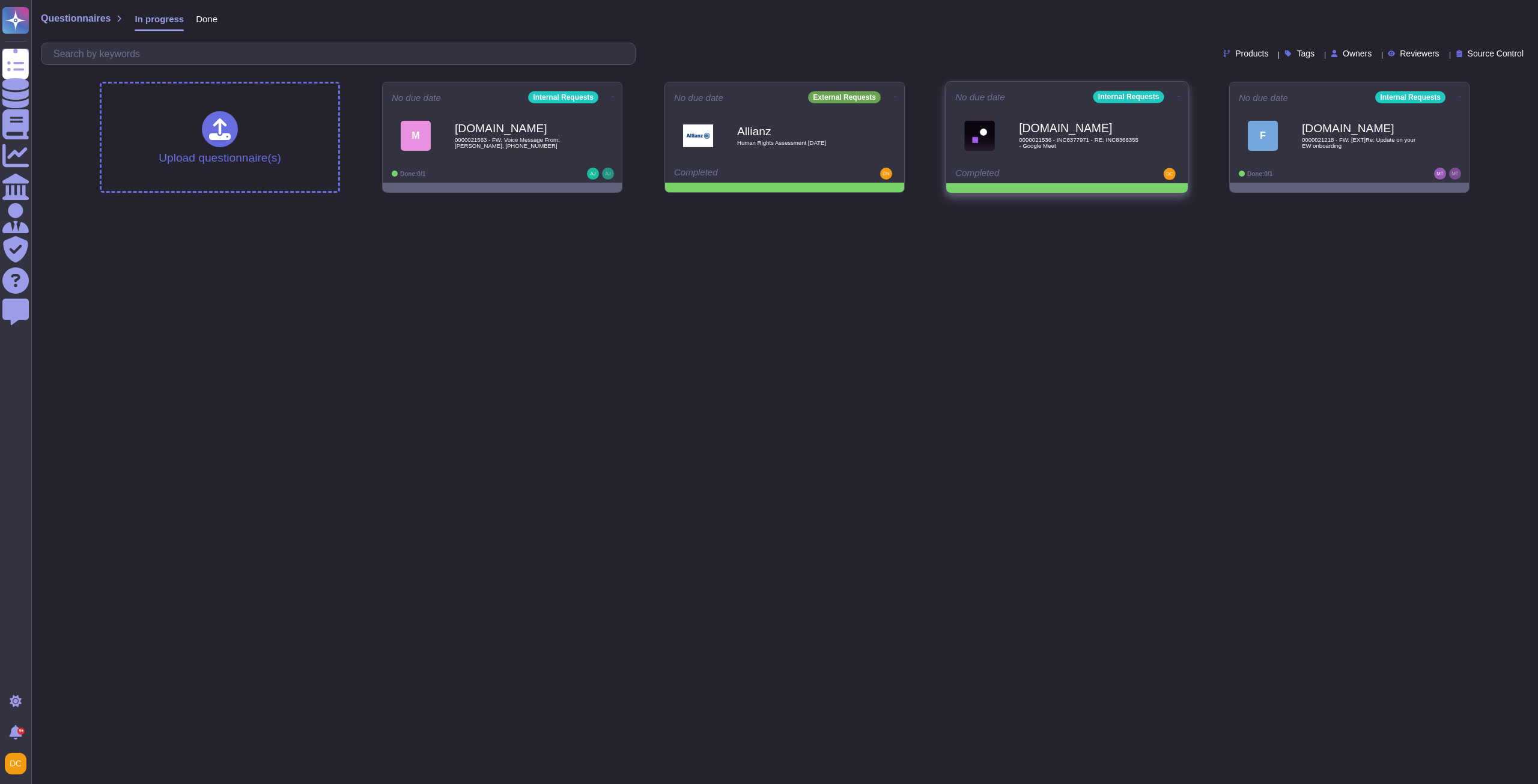
click at [614, 95] on icon at bounding box center [612, 97] width 2 height 3
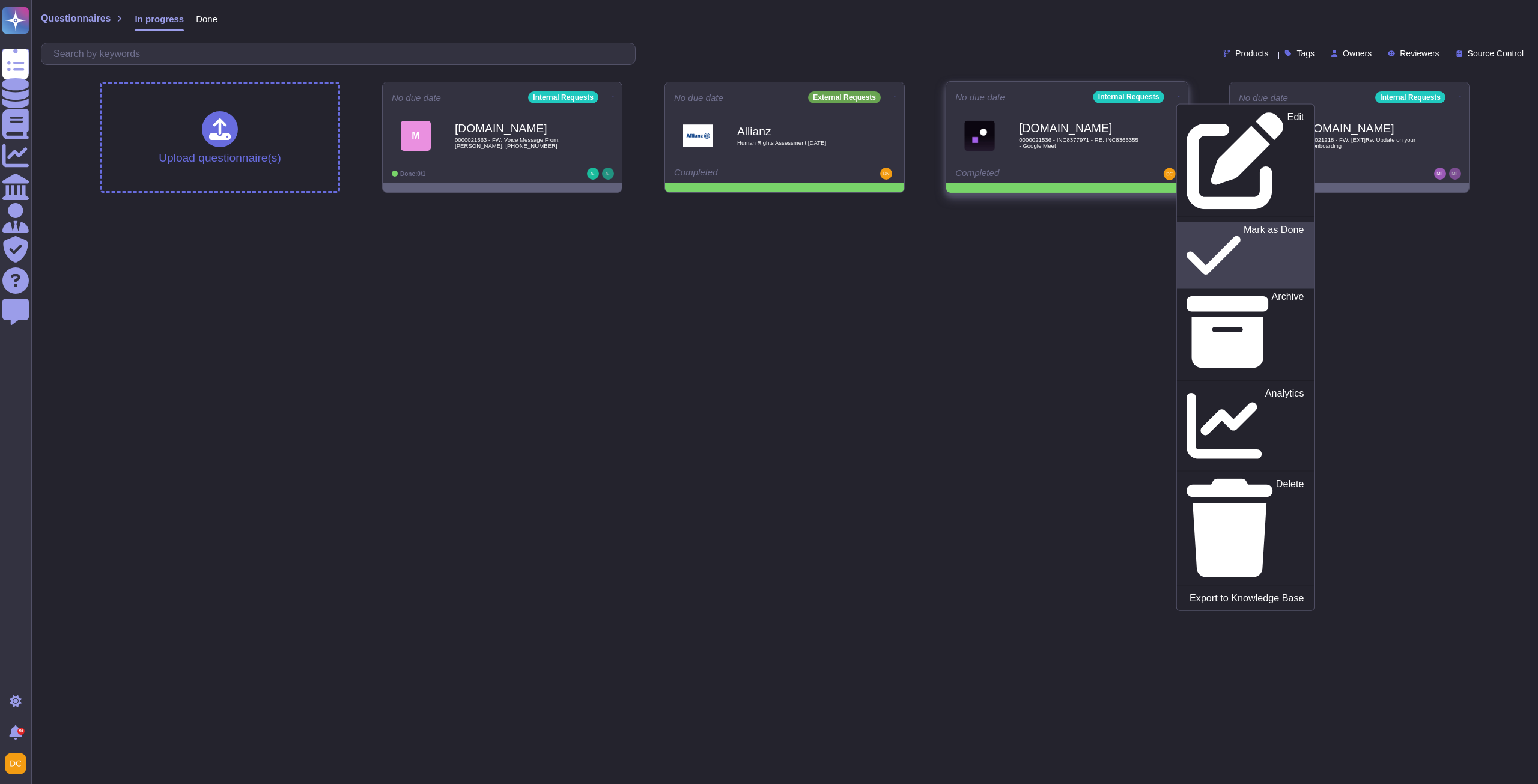
click at [1243, 224] on p "Mark as Done" at bounding box center [1273, 255] width 60 height 61
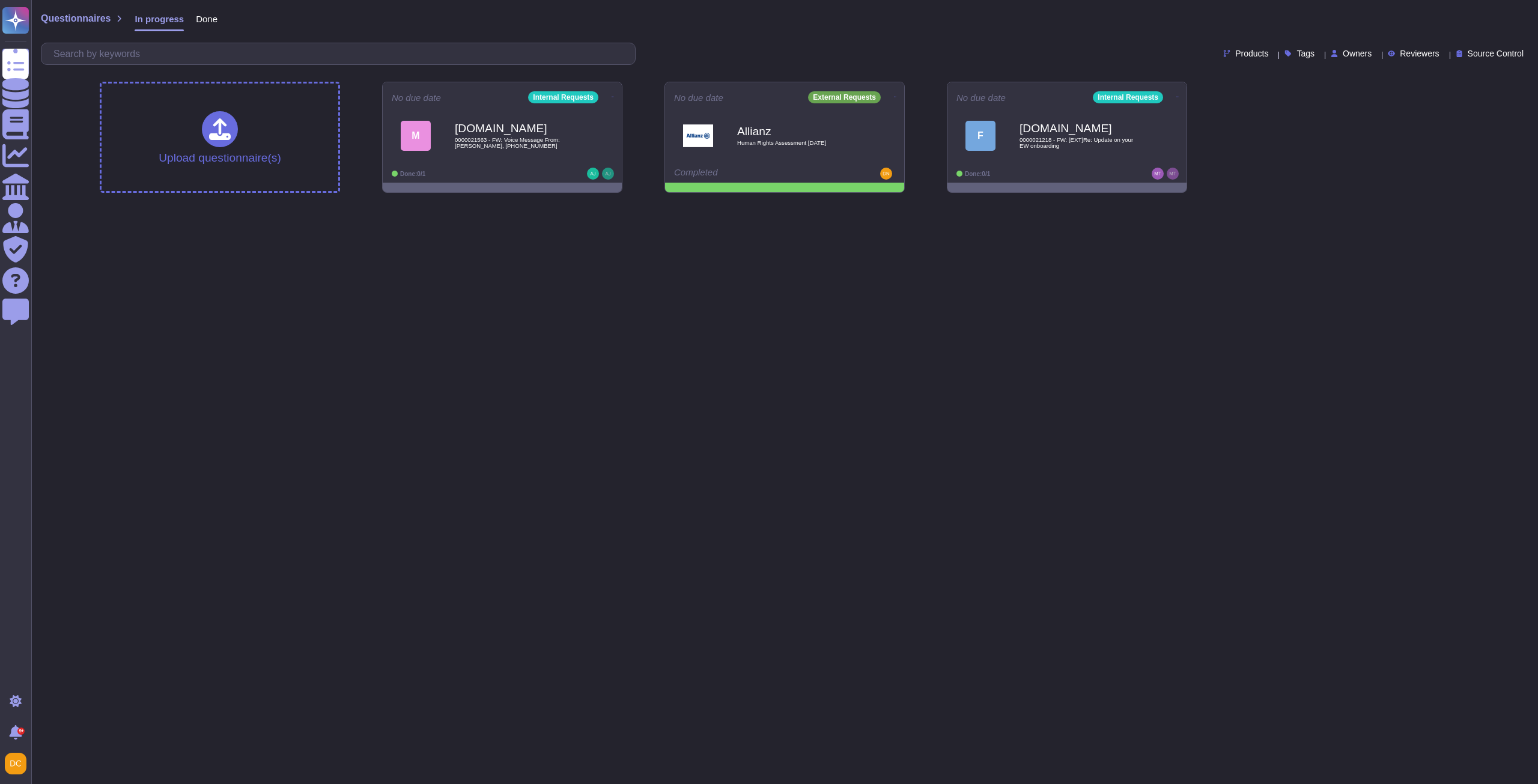
click at [826, 202] on html "Questionnaires Knowledge Base Documents Analytics CAIQ / SIG Admin Trust Center…" at bounding box center [769, 101] width 1538 height 202
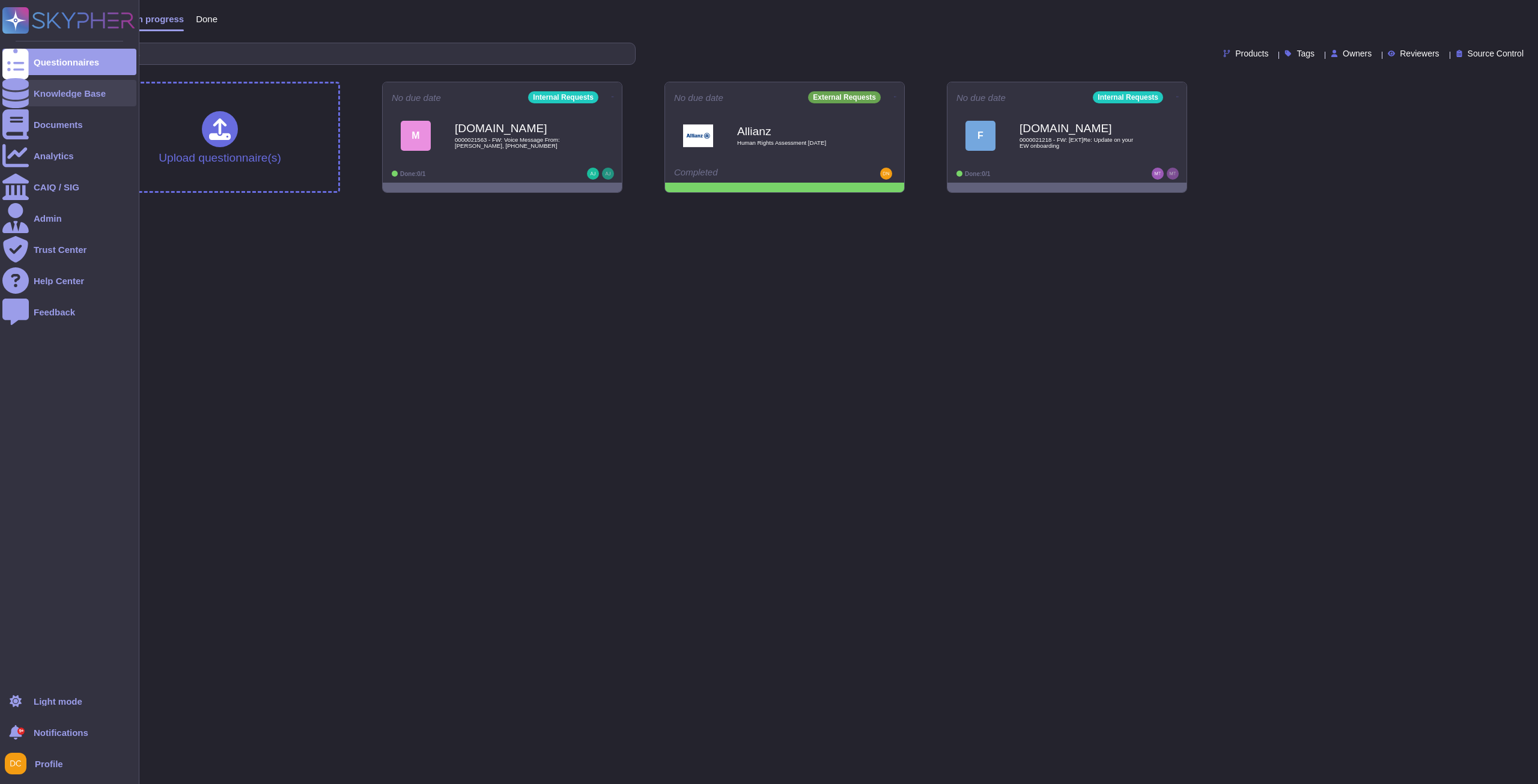
click at [24, 86] on div at bounding box center [15, 93] width 27 height 27
